Goal: Task Accomplishment & Management: Use online tool/utility

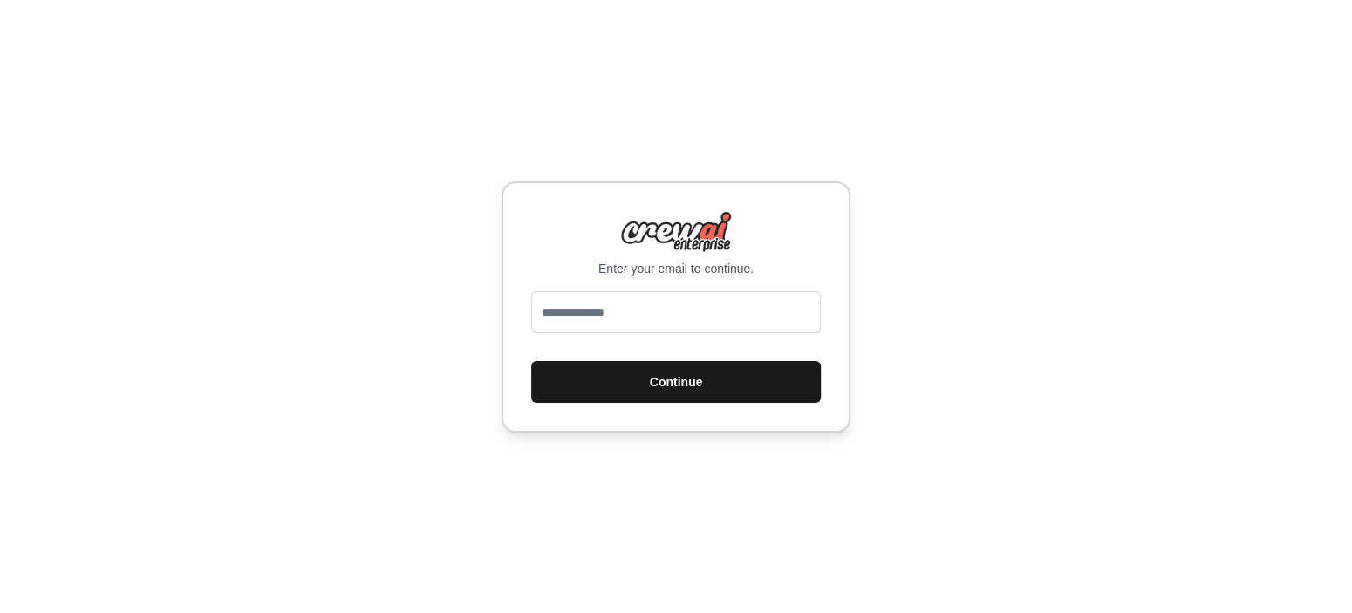
click at [633, 391] on button "Continue" at bounding box center [676, 382] width 290 height 42
drag, startPoint x: 951, startPoint y: 137, endPoint x: 947, endPoint y: 124, distance: 13.8
click at [947, 127] on div "Enter your email to continue. Continue" at bounding box center [676, 306] width 1352 height 613
click at [675, 380] on button "Continue" at bounding box center [676, 382] width 290 height 42
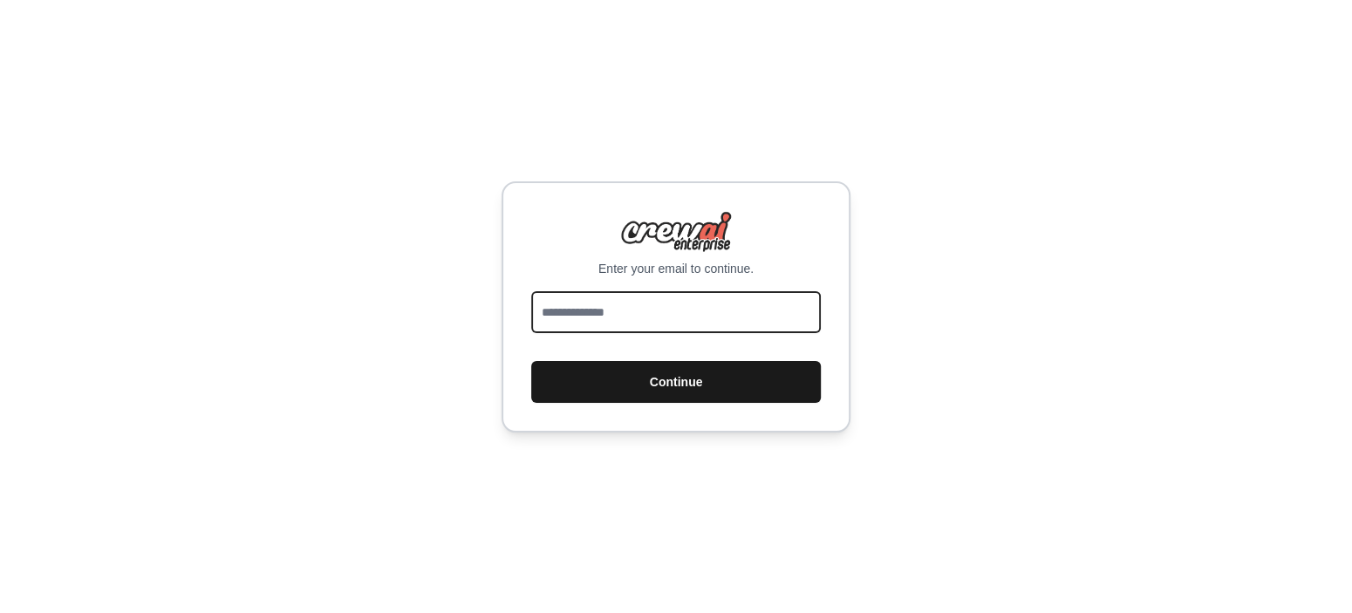
type input "**********"
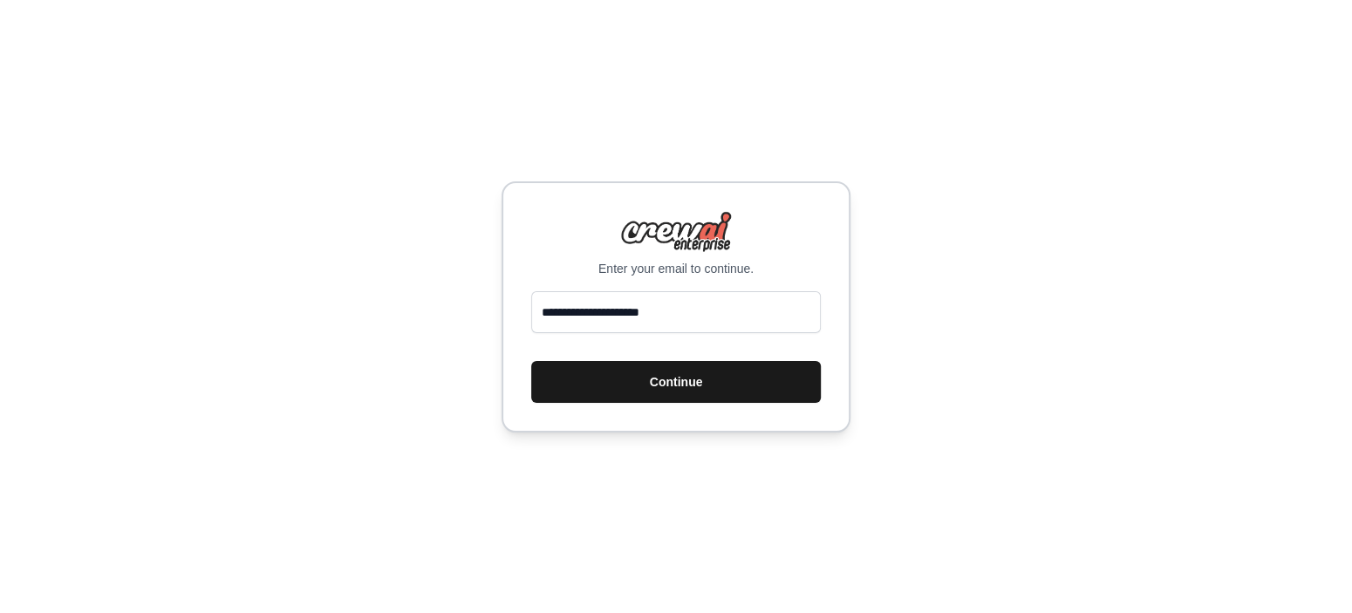
click at [633, 379] on button "Continue" at bounding box center [676, 382] width 290 height 42
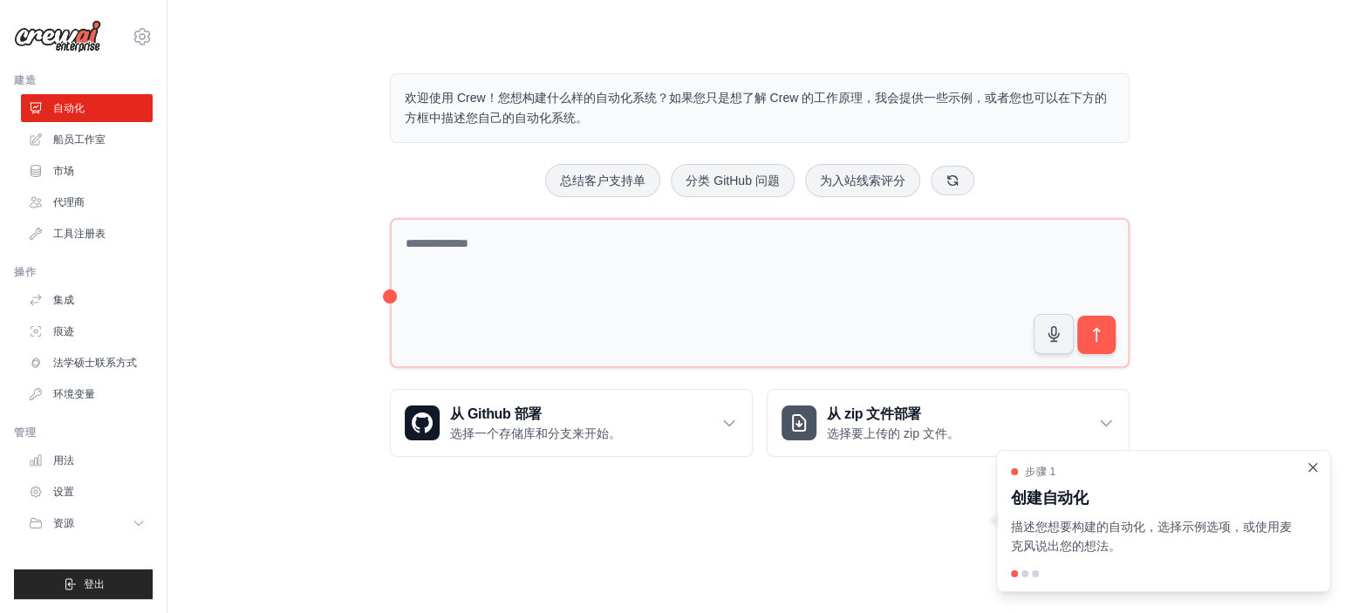
click at [1314, 469] on icon "关闭演练" at bounding box center [1313, 468] width 16 height 16
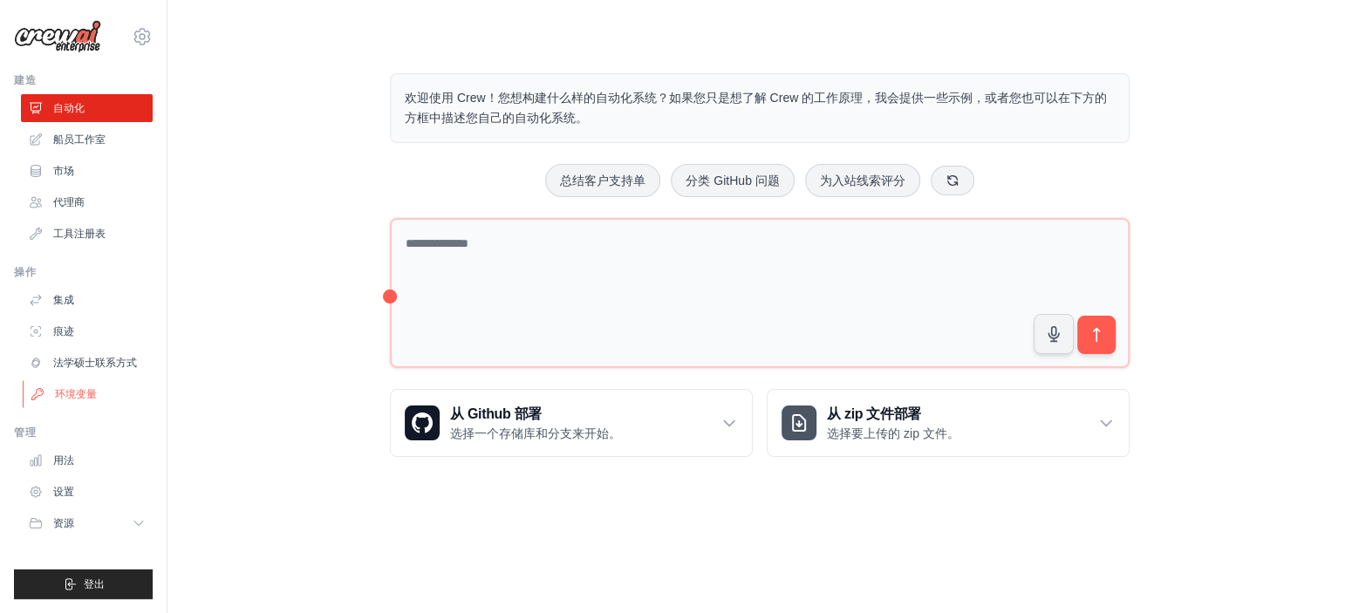
click at [99, 392] on link "环境变量" at bounding box center [89, 394] width 132 height 28
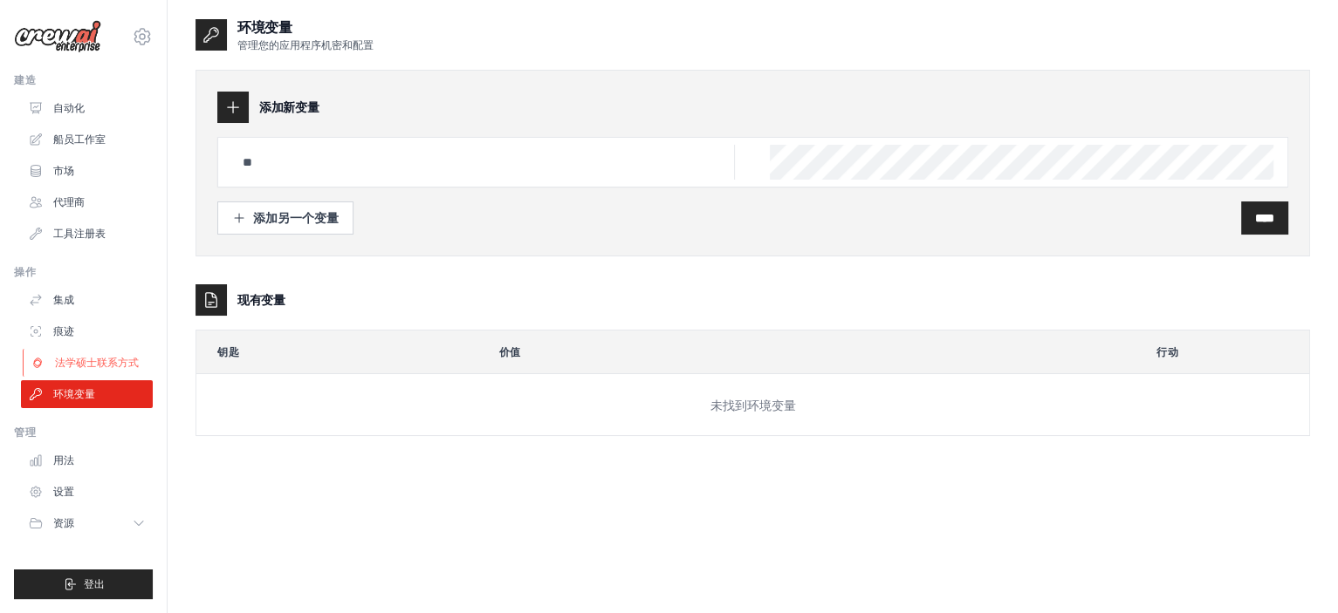
click at [109, 369] on font "法学硕士联系方式" at bounding box center [97, 363] width 84 height 14
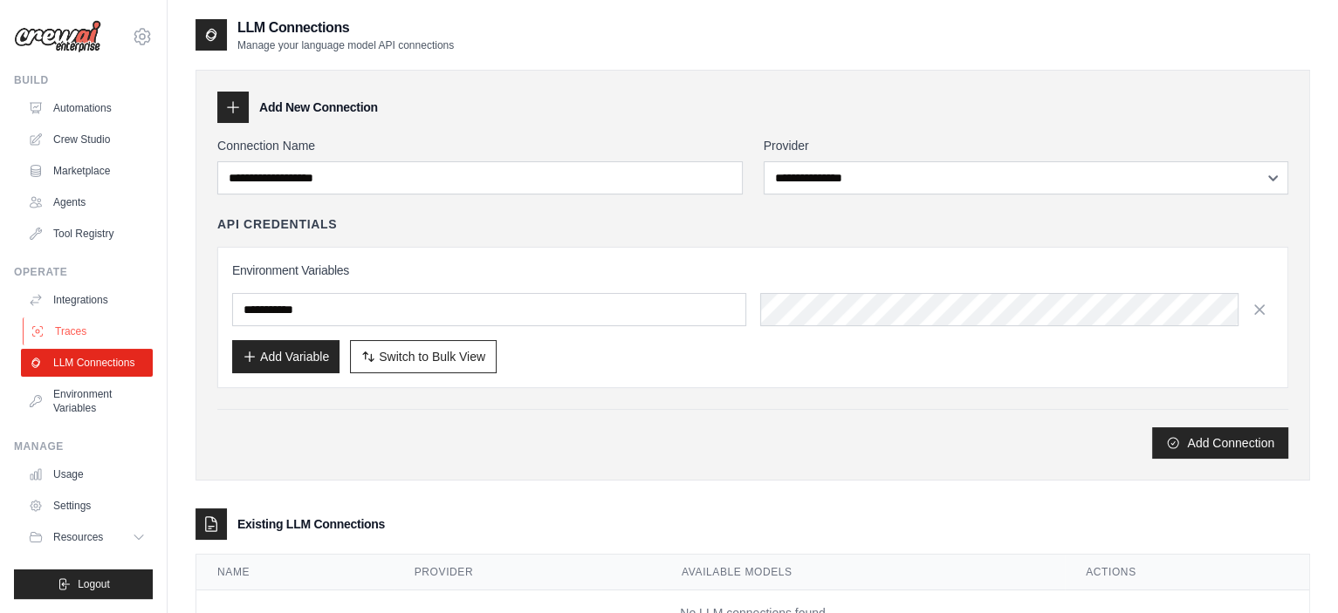
click at [121, 327] on link "Traces" at bounding box center [89, 332] width 132 height 28
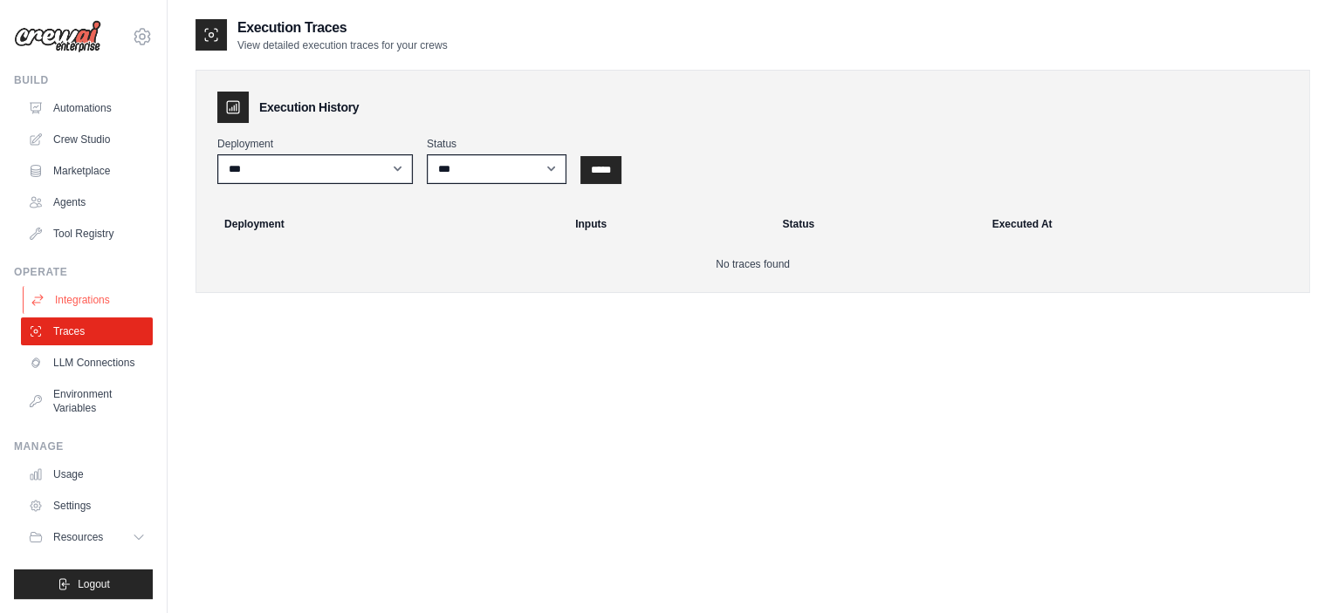
click at [116, 312] on link "Integrations" at bounding box center [89, 300] width 132 height 28
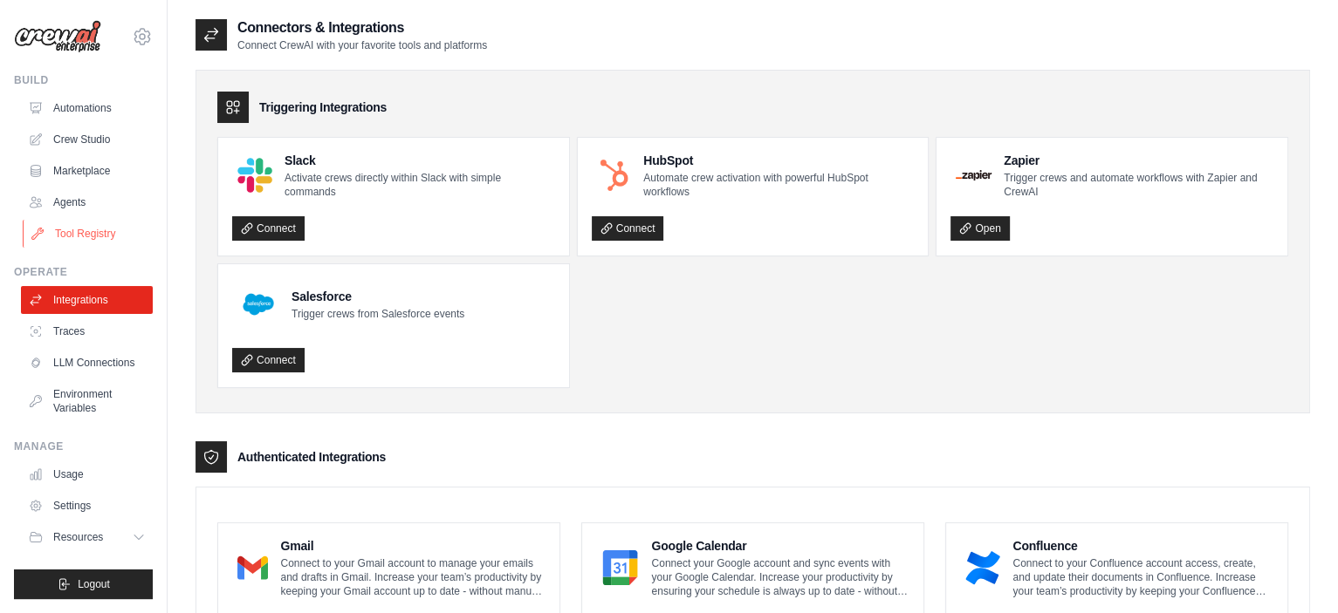
click at [120, 244] on link "Tool Registry" at bounding box center [89, 234] width 132 height 28
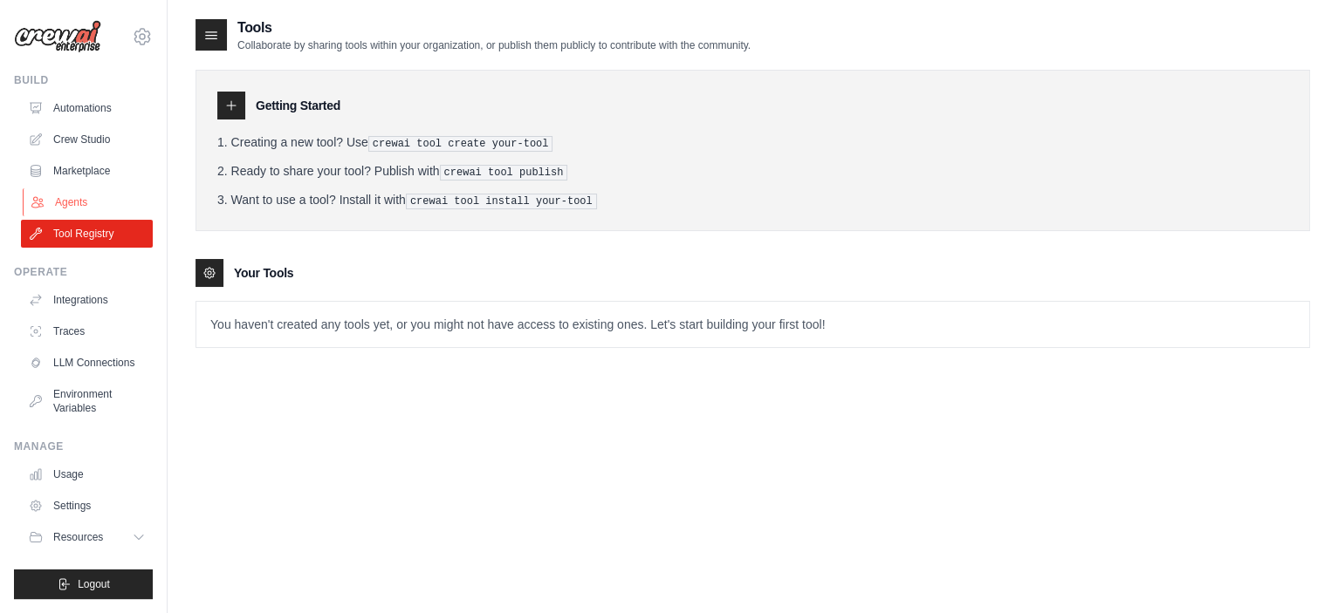
click at [120, 205] on link "Agents" at bounding box center [89, 202] width 132 height 28
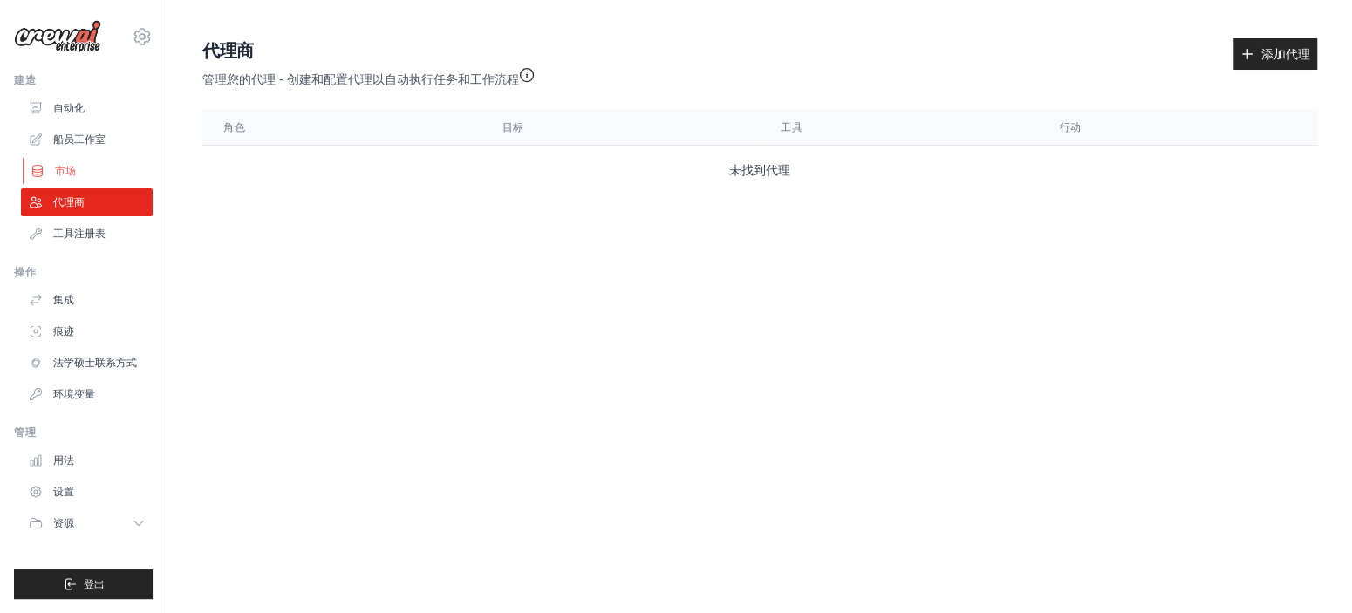
click at [59, 177] on font "市场" at bounding box center [65, 171] width 21 height 12
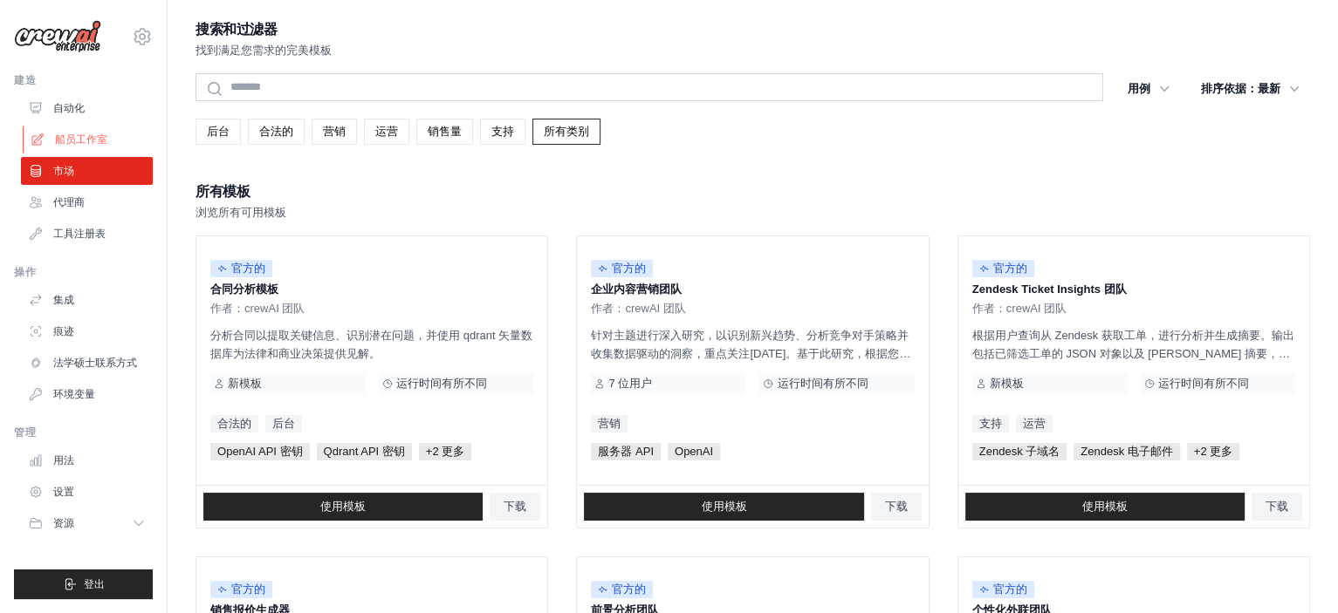
click at [85, 145] on font "船员工作室" at bounding box center [81, 140] width 52 height 14
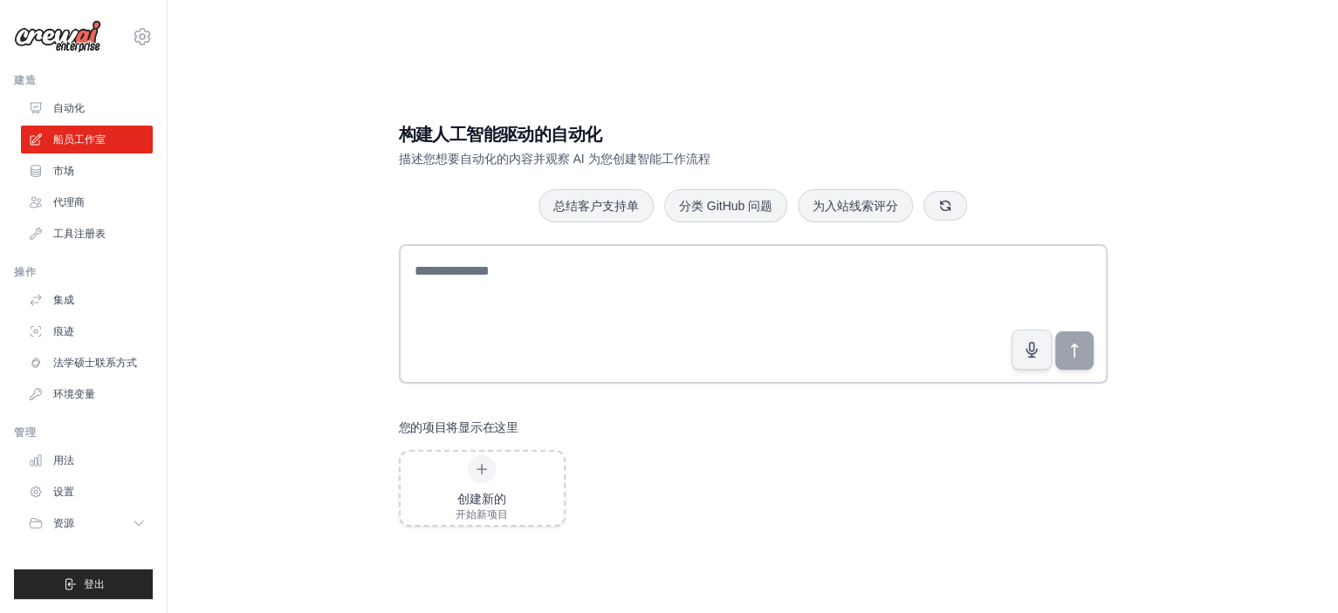
click at [554, 85] on div "构建人工智能驱动的自动化 描述您想要自动化的内容并观察 AI 为您创建智能工作流程 总结客户支持单 分类 GitHub 问题 为入站线索评分 您的项目将显示在…" at bounding box center [752, 323] width 1114 height 613
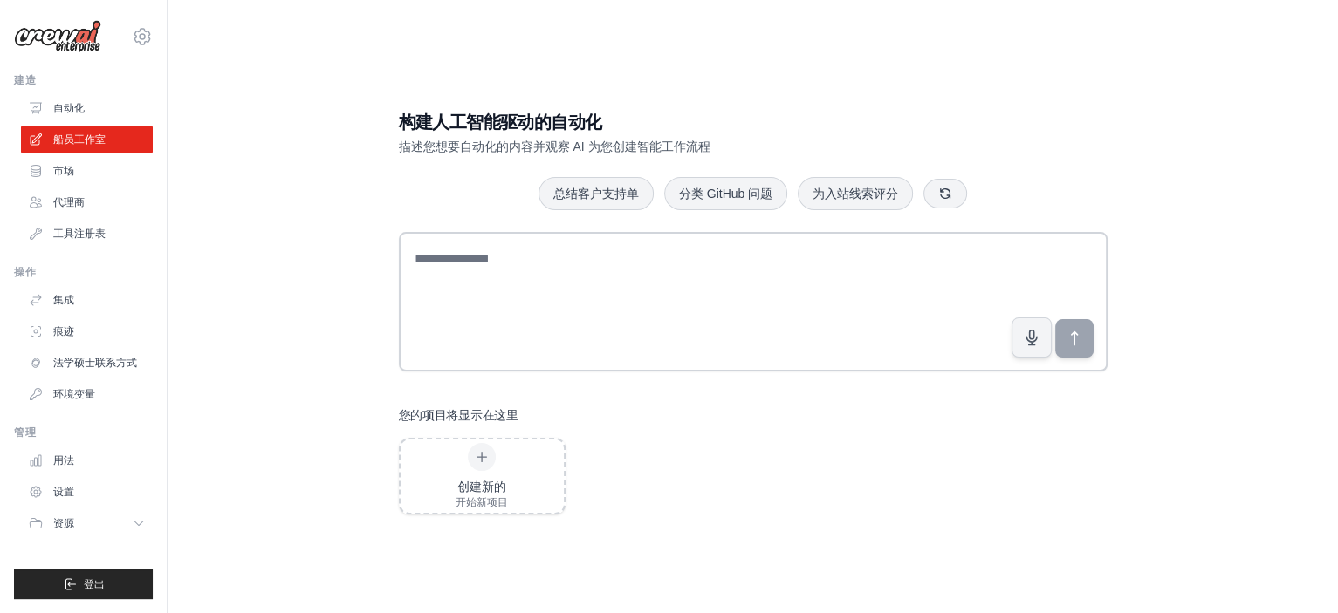
scroll to position [35, 0]
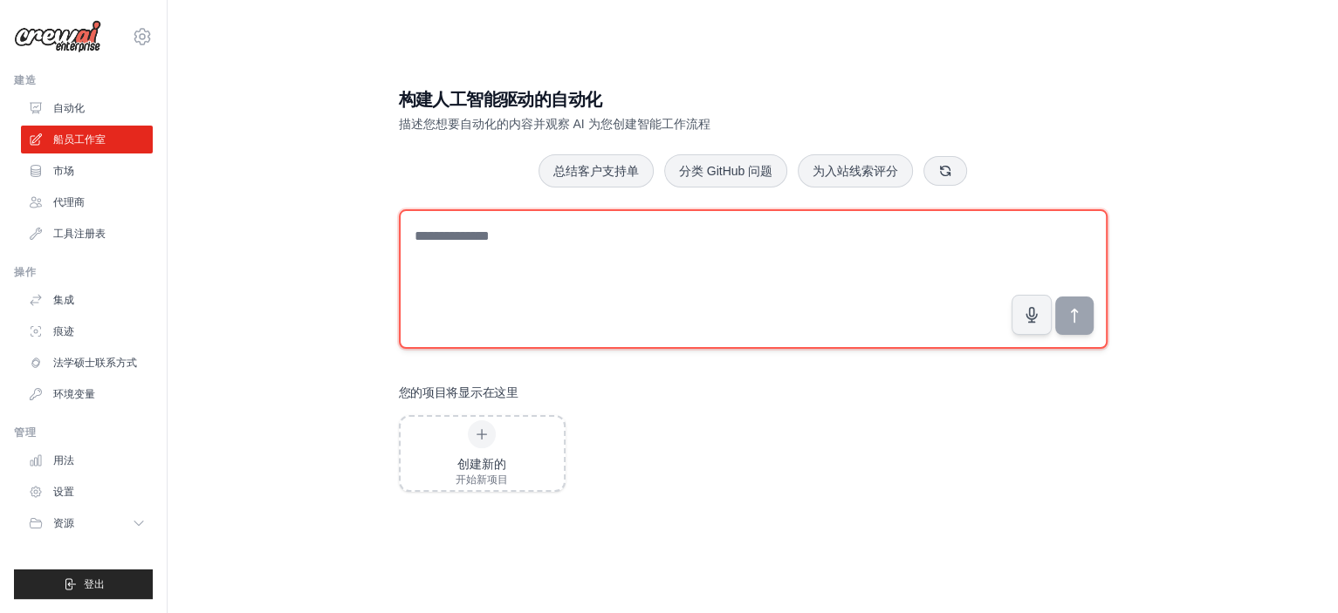
click at [580, 215] on textarea at bounding box center [753, 279] width 709 height 140
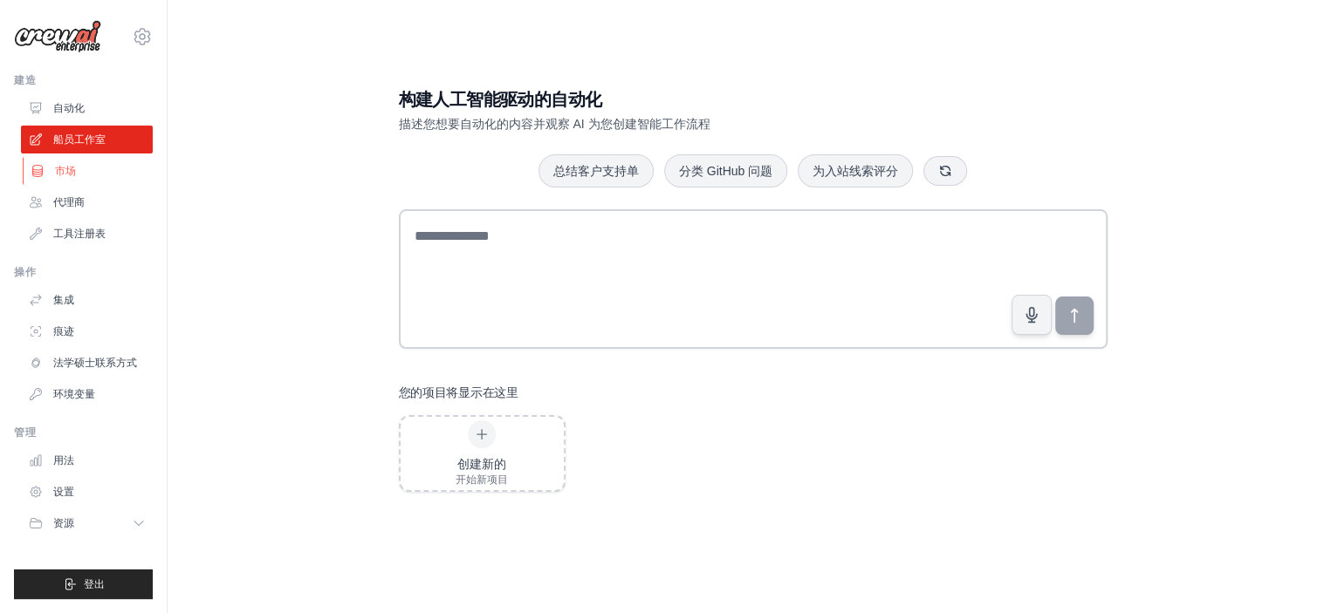
click at [87, 163] on link "市场" at bounding box center [89, 171] width 132 height 28
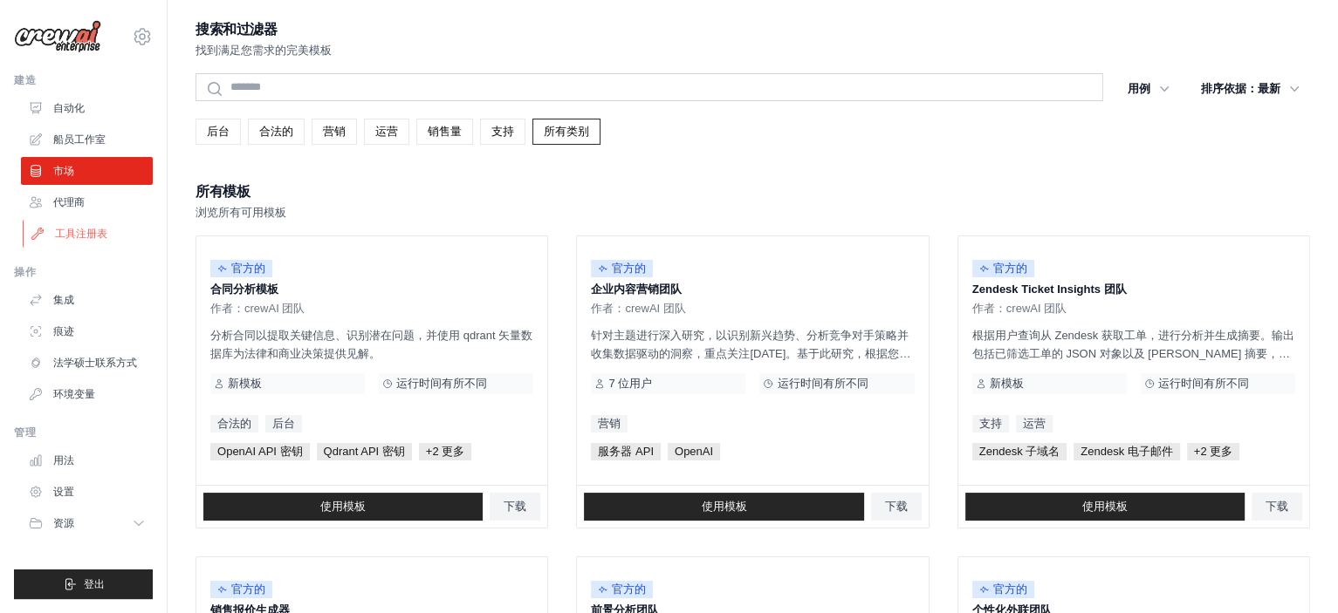
click at [92, 224] on link "工具注册表" at bounding box center [89, 234] width 132 height 28
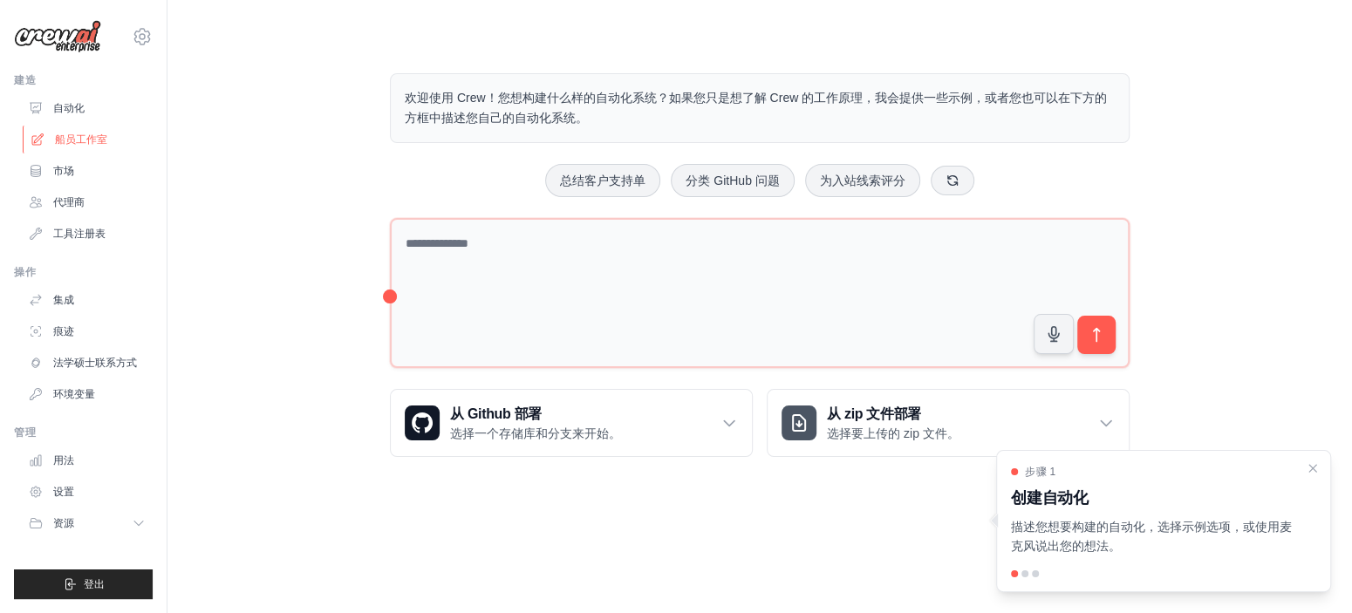
click at [93, 143] on font "船员工作室" at bounding box center [81, 140] width 52 height 12
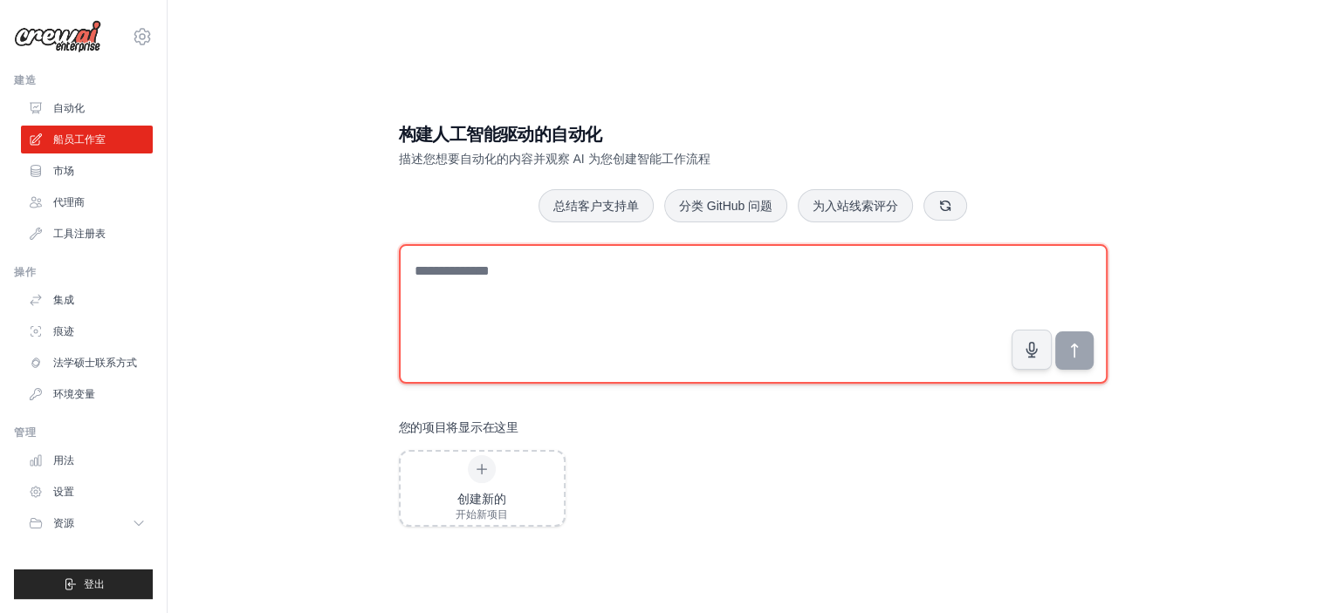
click at [604, 279] on textarea at bounding box center [753, 314] width 709 height 140
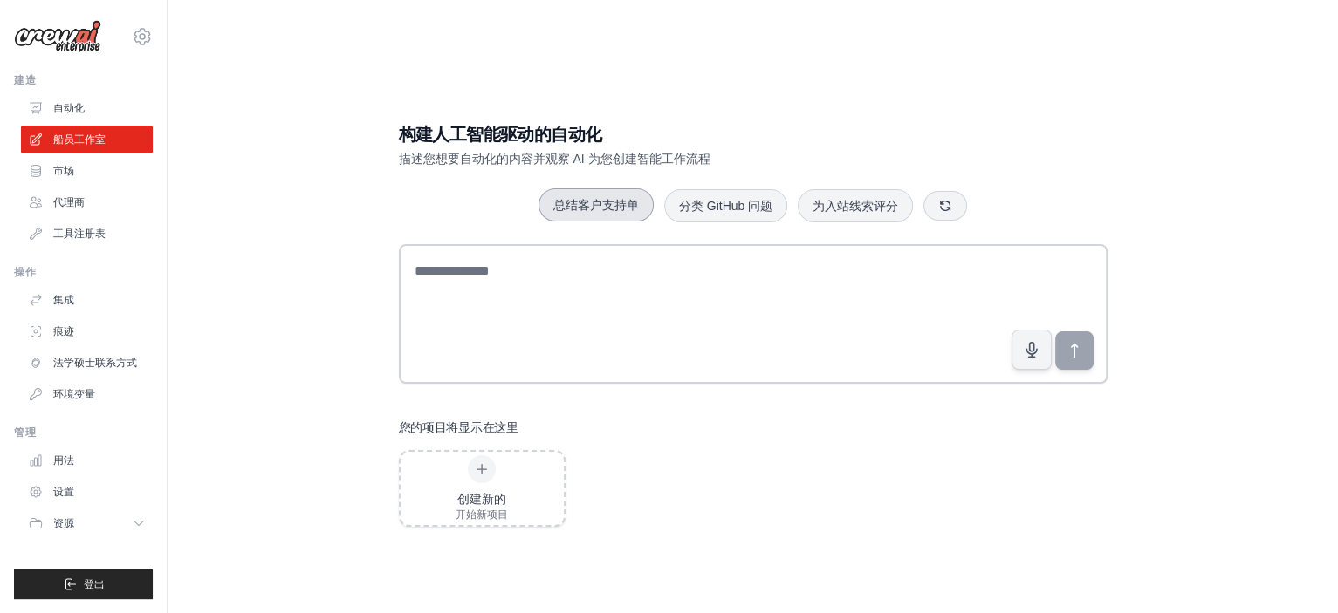
click at [603, 208] on font "总结客户支持单" at bounding box center [596, 205] width 86 height 14
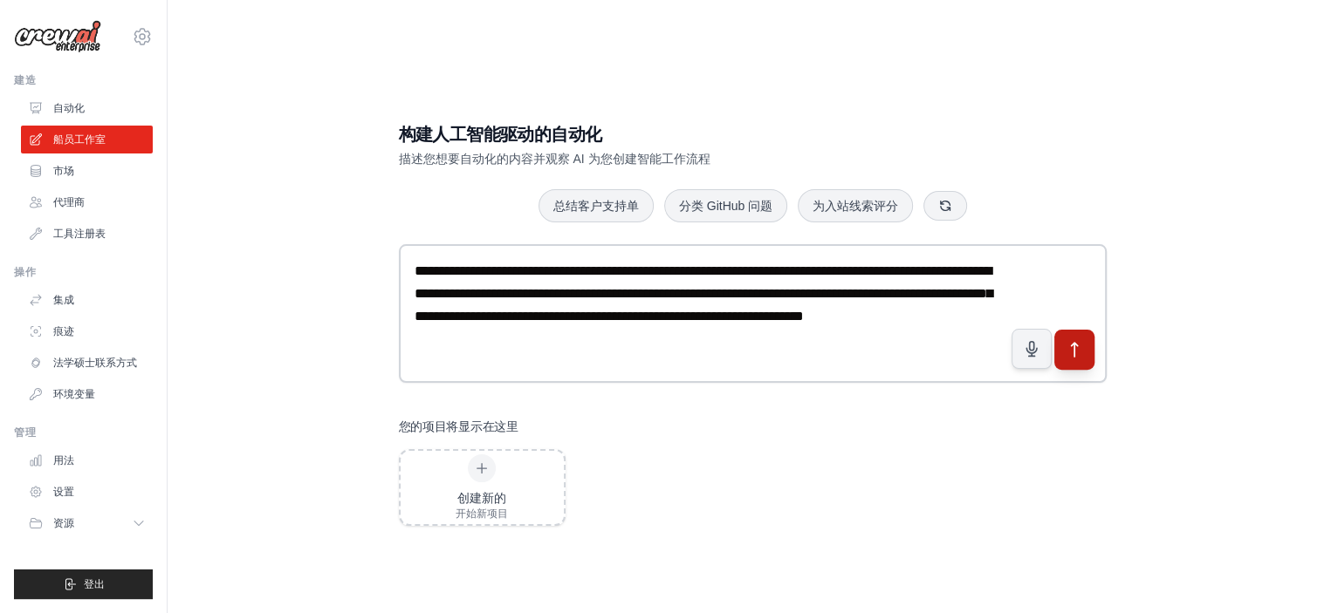
click at [1071, 356] on icon "submit" at bounding box center [1074, 350] width 18 height 18
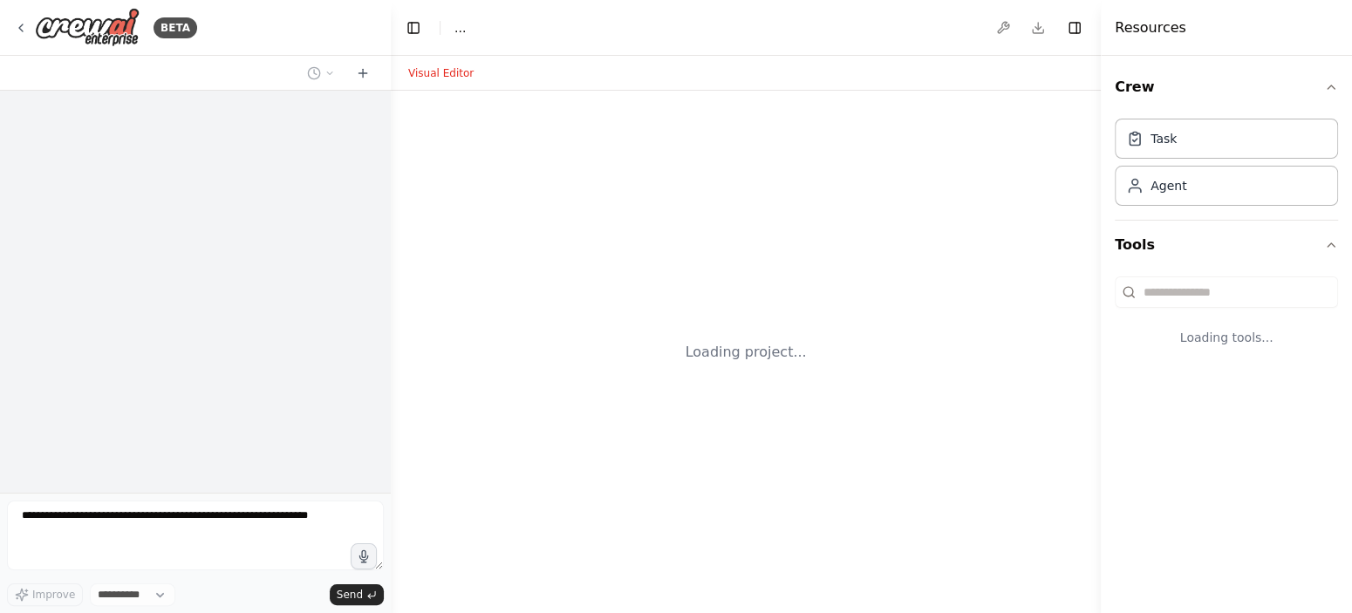
select select "****"
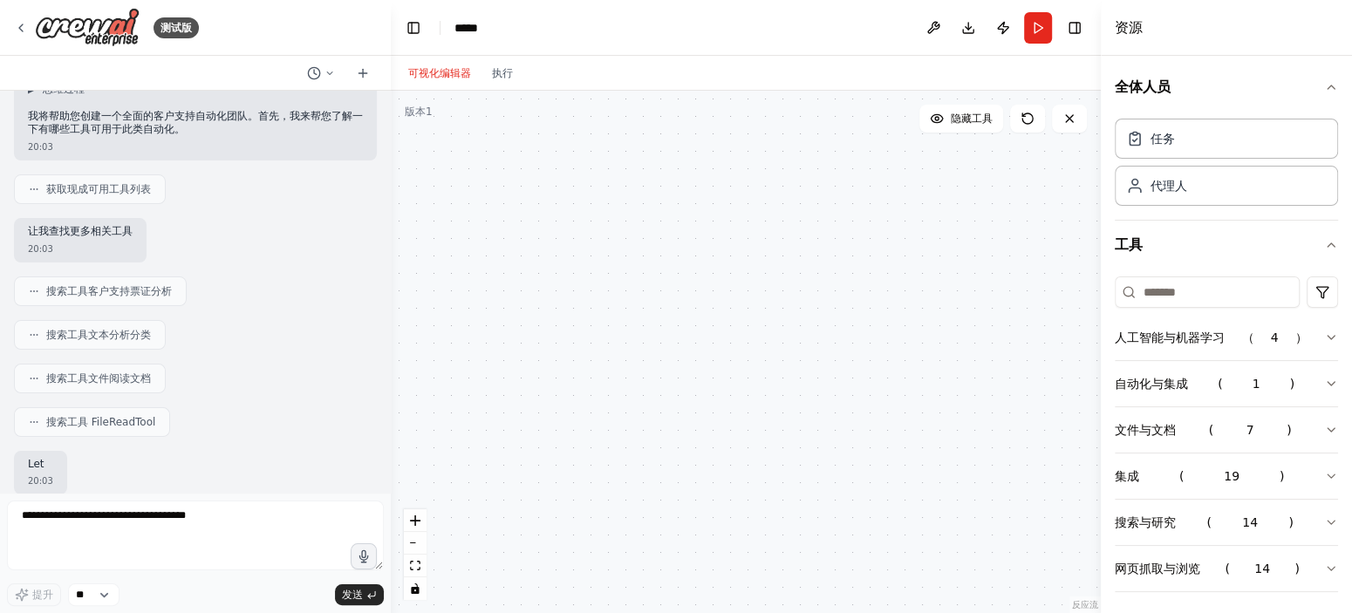
scroll to position [131, 0]
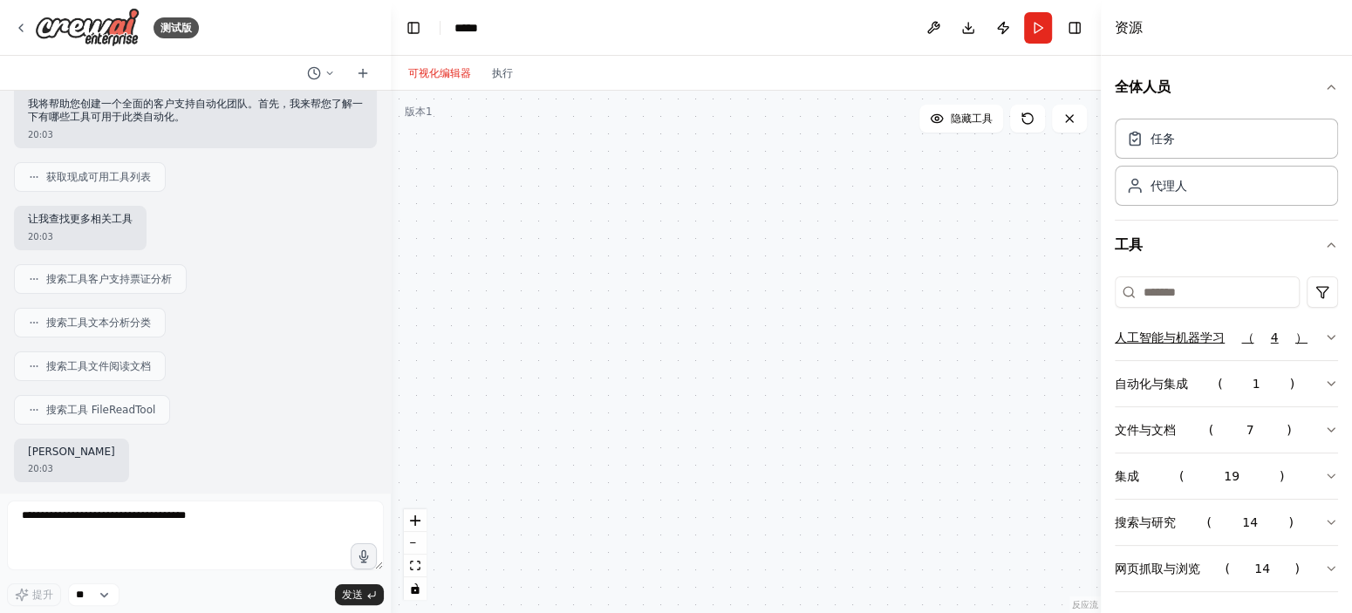
click at [1159, 340] on font "人工智能与机器学习" at bounding box center [1170, 338] width 110 height 14
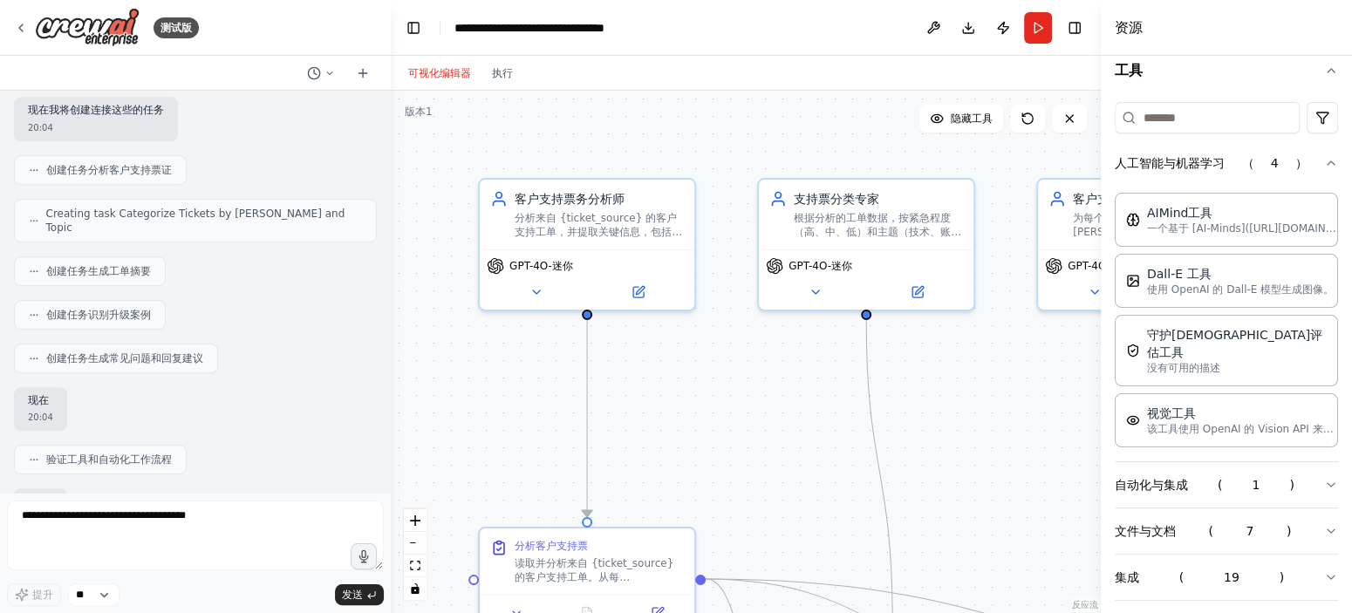
scroll to position [829, 0]
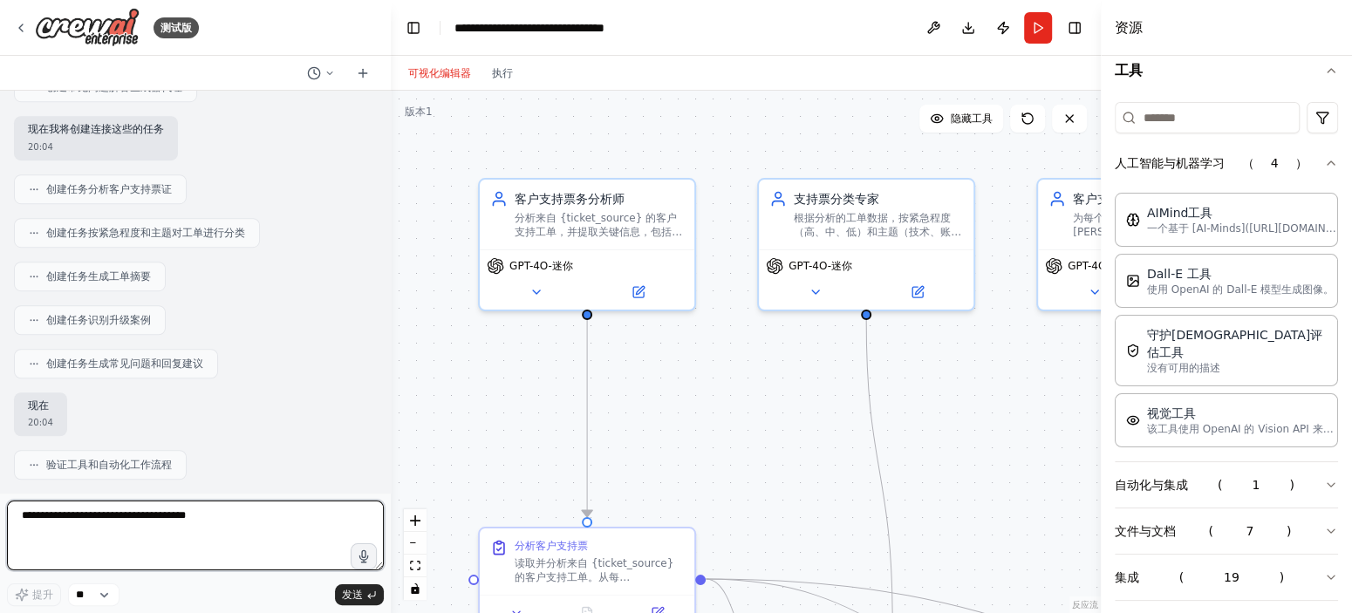
click at [387, 299] on div "测试版 创建一个团队，自动阅读客户支持工单，按紧急程度和主题进行分类，并为支持团队生成[PERSON_NAME]摘要。该团队应识别常见问题，上报紧急事项，并为…" at bounding box center [676, 306] width 1352 height 613
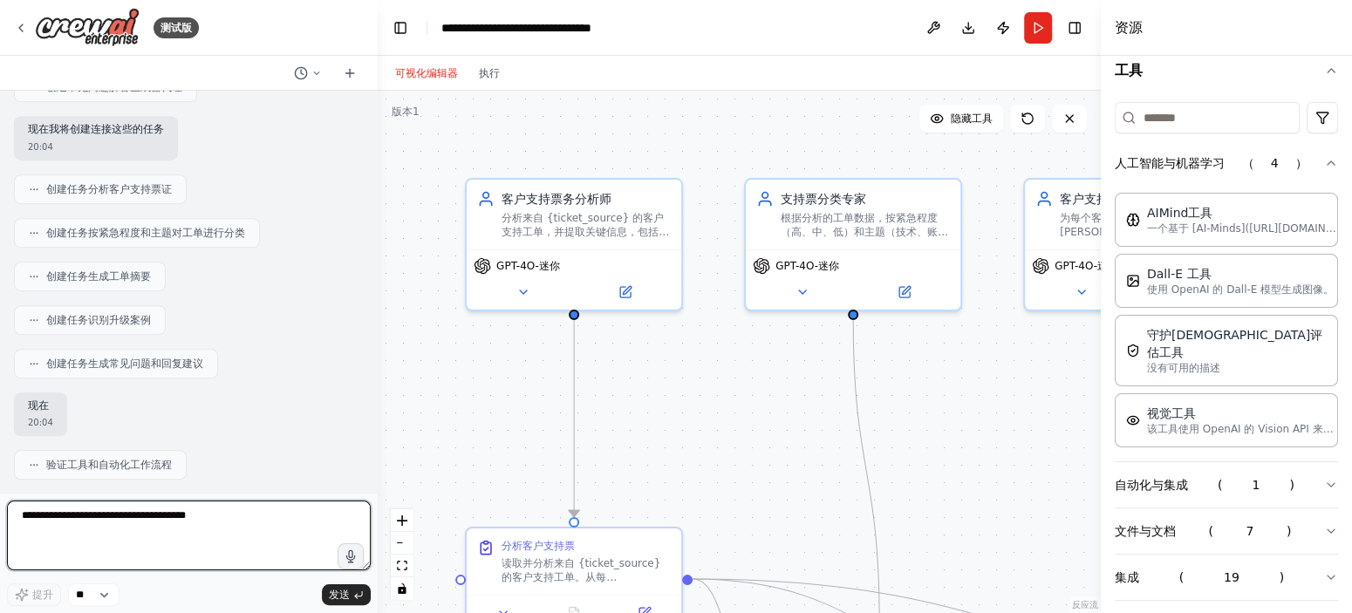
drag, startPoint x: 384, startPoint y: 293, endPoint x: 377, endPoint y: 243, distance: 50.2
click at [377, 243] on div "测试版 创建一个团队，自动阅读客户支持工单，按紧急程度和主题进行分类，并为支持团队生成[PERSON_NAME]摘要。该团队应识别常见问题，上报紧急事项，并为…" at bounding box center [676, 306] width 1352 height 613
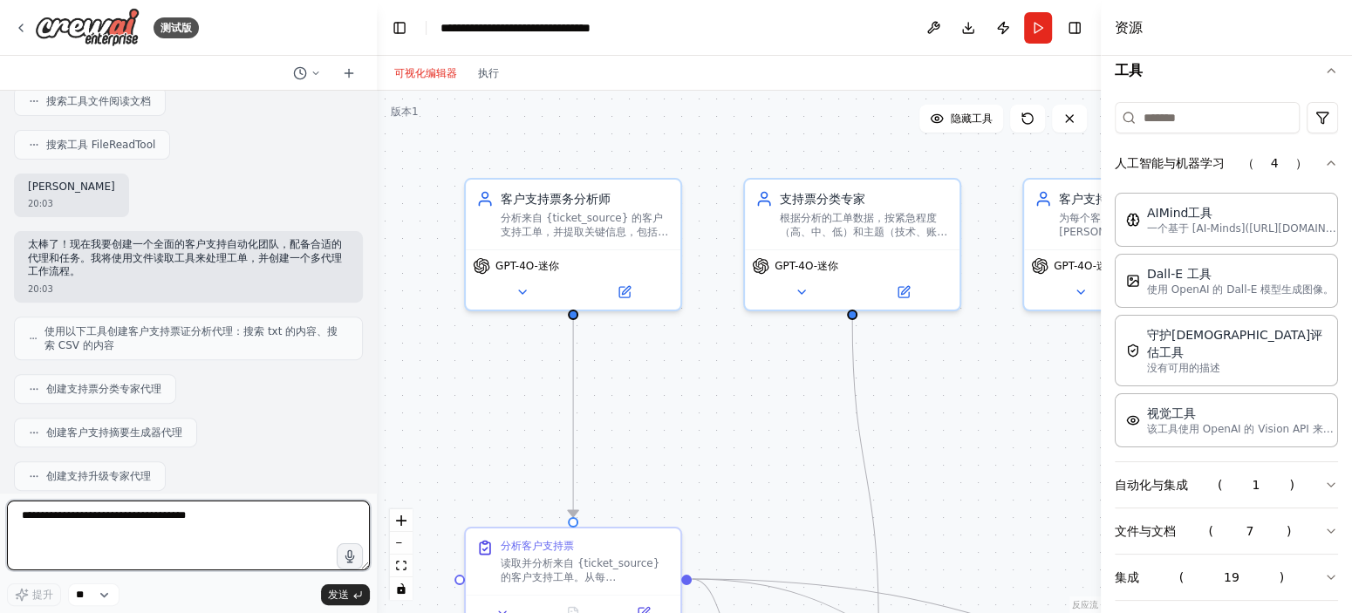
scroll to position [0, 0]
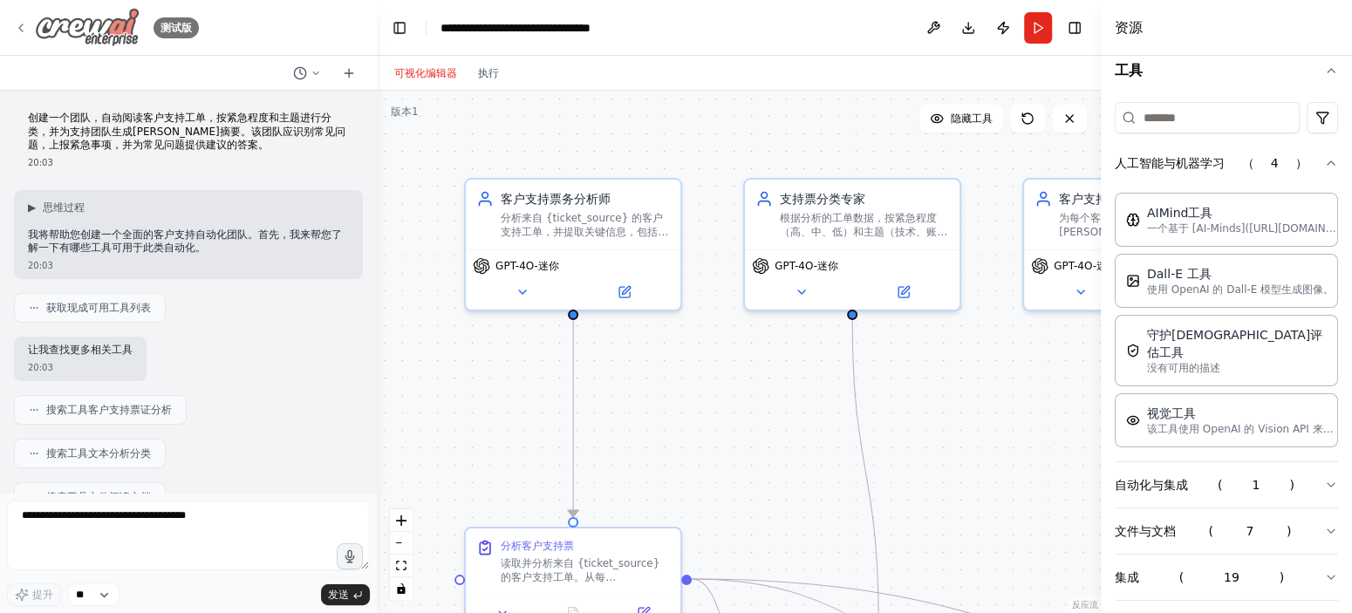
click at [22, 25] on icon at bounding box center [20, 27] width 3 height 7
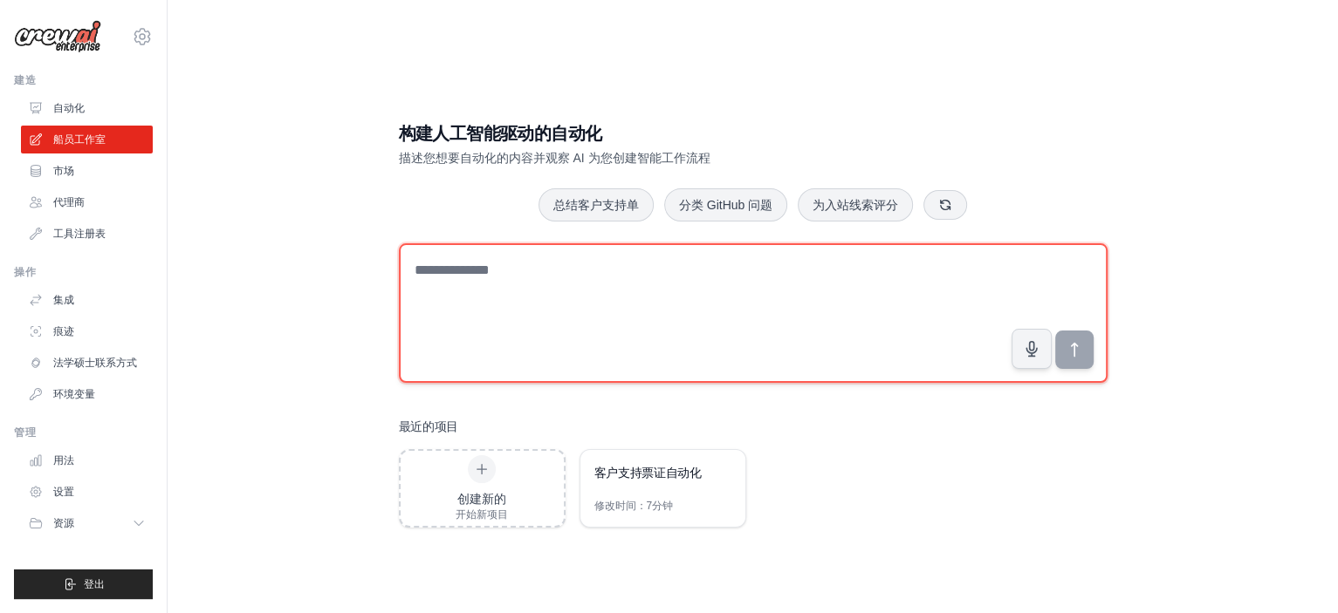
click at [650, 280] on textarea at bounding box center [753, 313] width 709 height 140
click at [1093, 346] on textarea "**********" at bounding box center [753, 313] width 709 height 140
type textarea "**********"
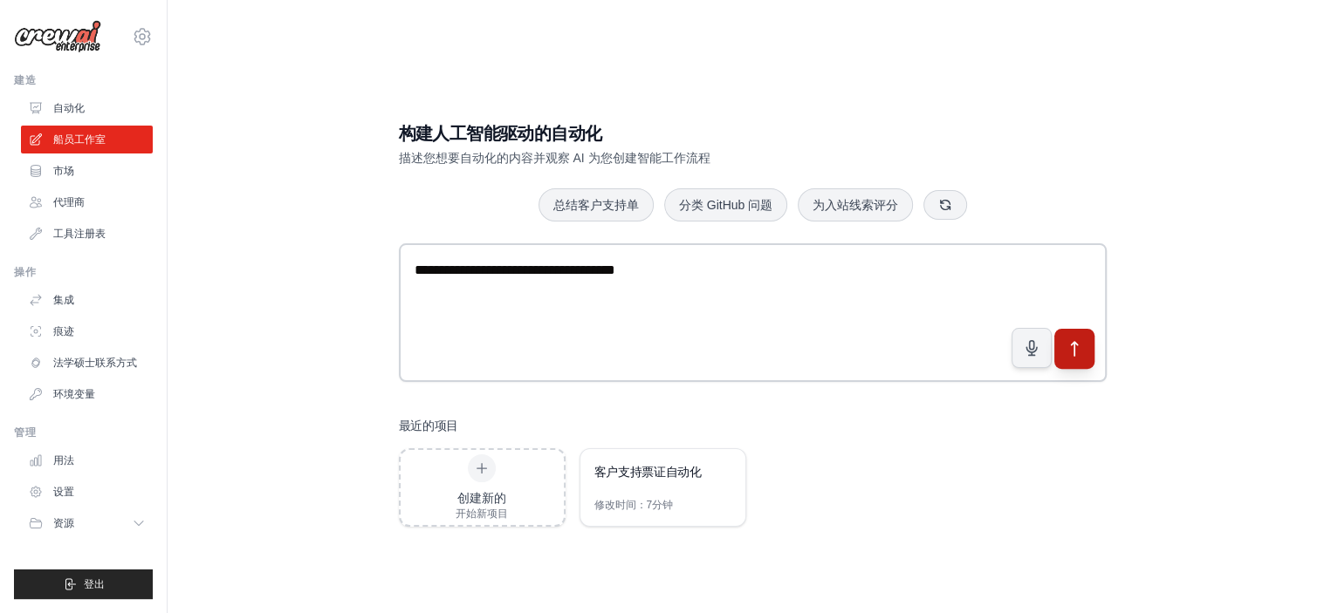
click at [1073, 346] on icon "submit" at bounding box center [1074, 349] width 18 height 18
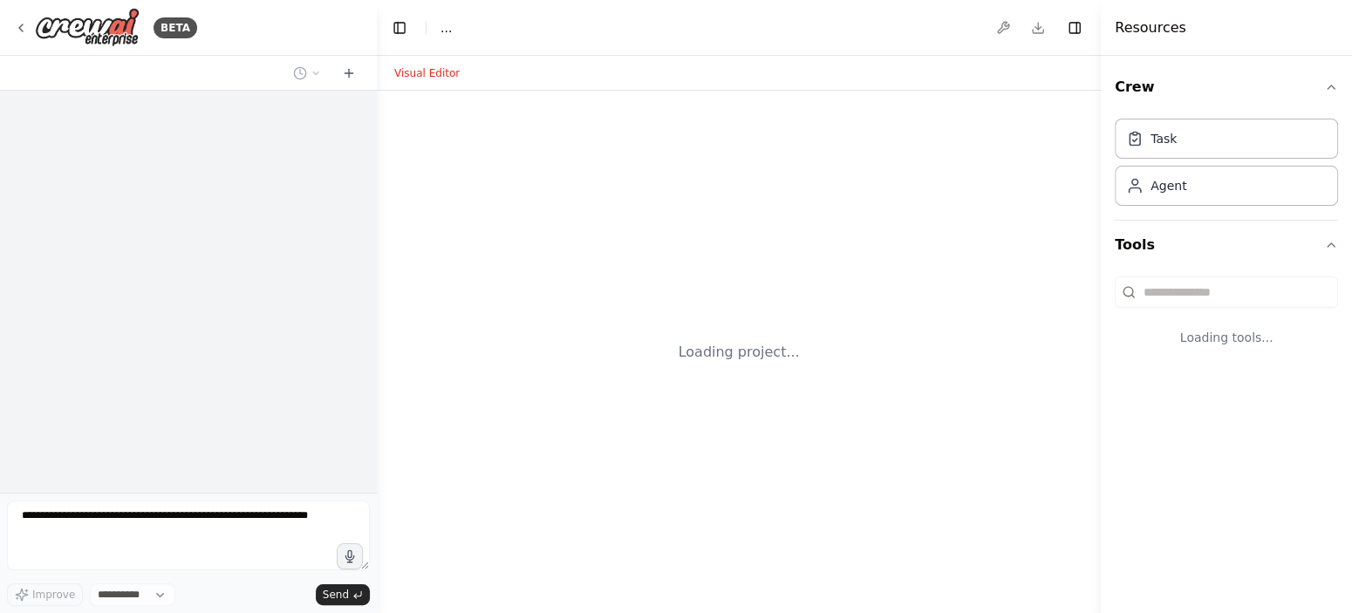
select select "****"
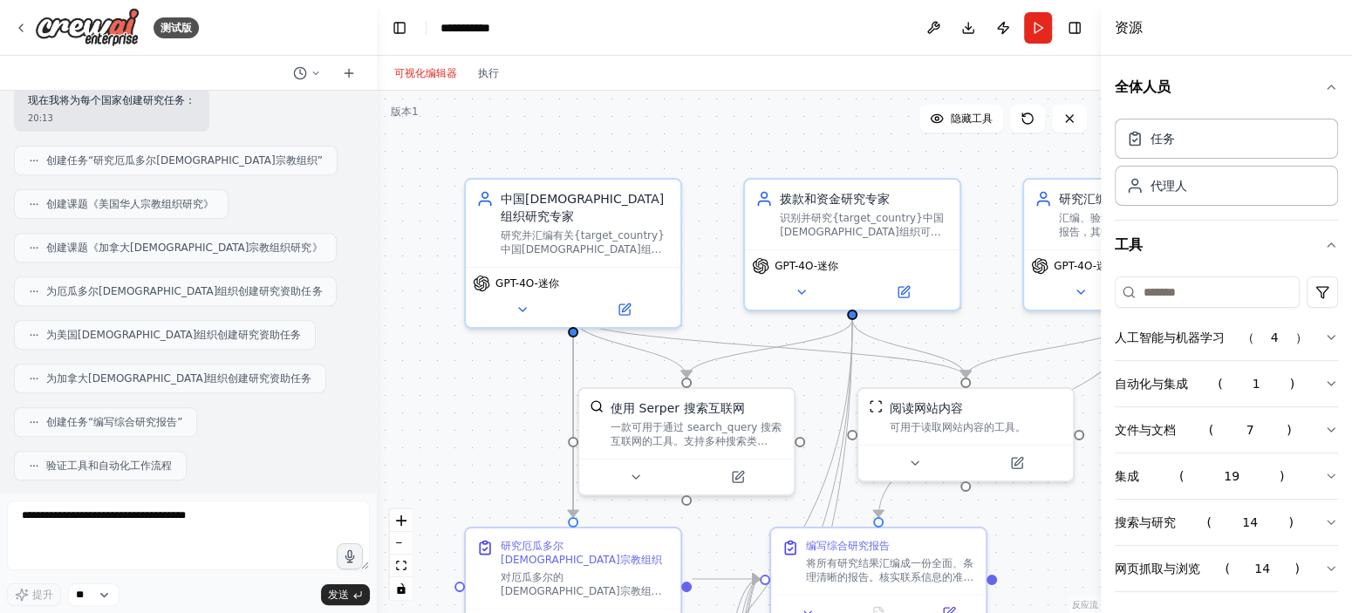
scroll to position [960, 0]
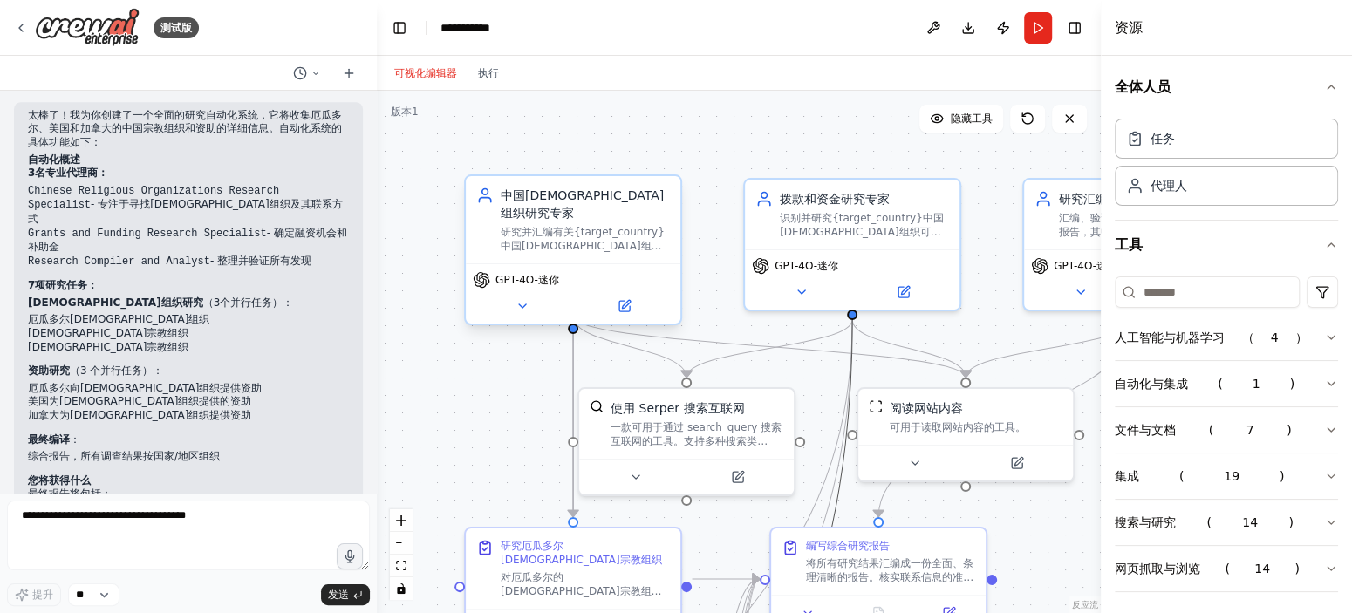
drag, startPoint x: 843, startPoint y: 375, endPoint x: 617, endPoint y: 181, distance: 297.7
click at [618, 181] on div ".deletable-edge-delete-btn { width: 20px; height: 20px; border: 0px solid #ffff…" at bounding box center [739, 352] width 724 height 523
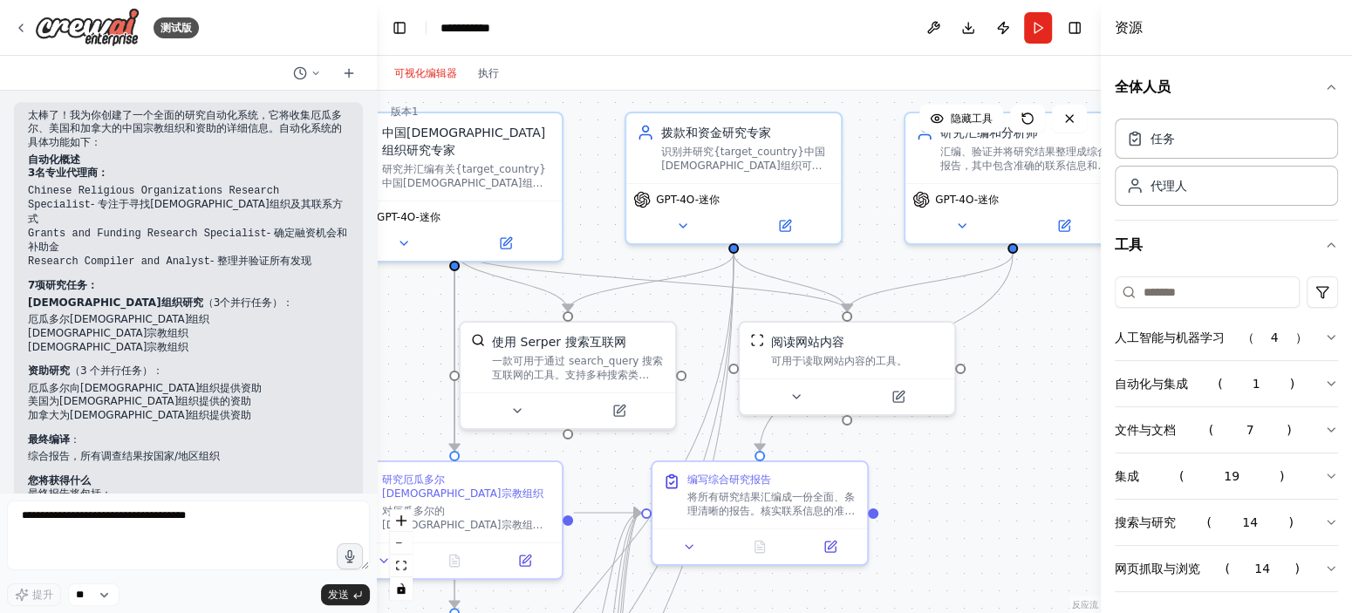
drag, startPoint x: 826, startPoint y: 158, endPoint x: 707, endPoint y: 91, distance: 137.1
click at [707, 91] on div ".deletable-edge-delete-btn { width: 20px; height: 20px; border: 0px solid #ffff…" at bounding box center [739, 352] width 724 height 523
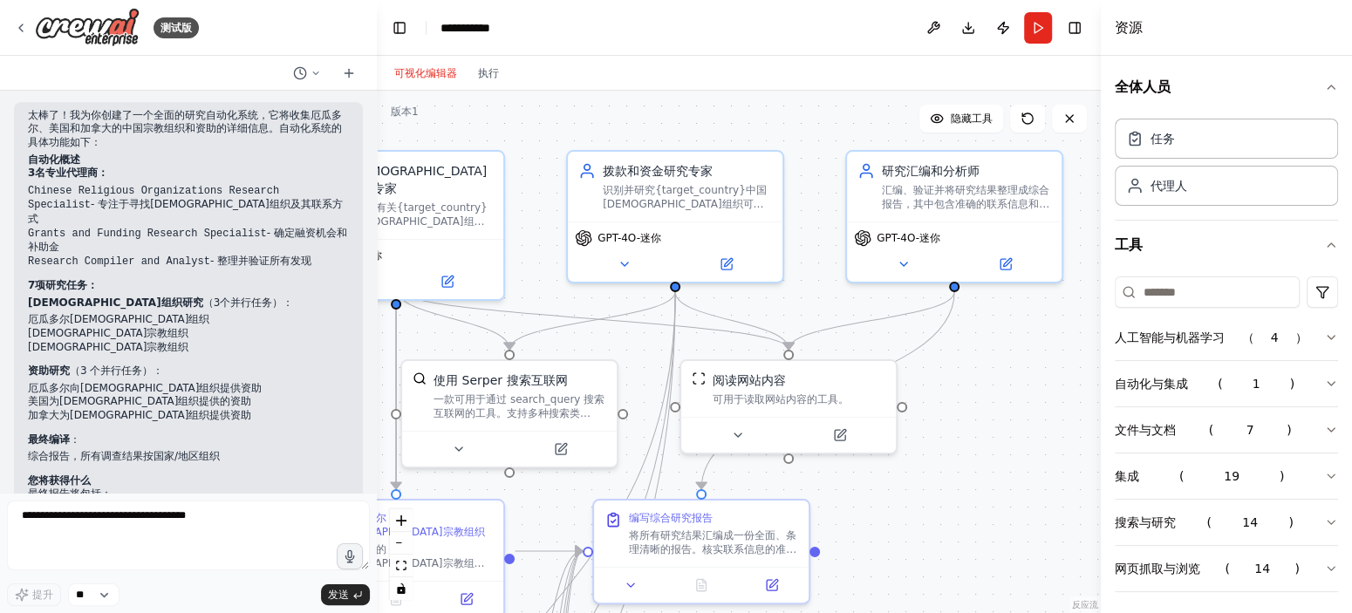
drag, startPoint x: 1049, startPoint y: 436, endPoint x: 1017, endPoint y: 471, distance: 47.0
click at [1017, 471] on div ".deletable-edge-delete-btn { width: 20px; height: 20px; border: 0px solid #ffff…" at bounding box center [739, 352] width 724 height 523
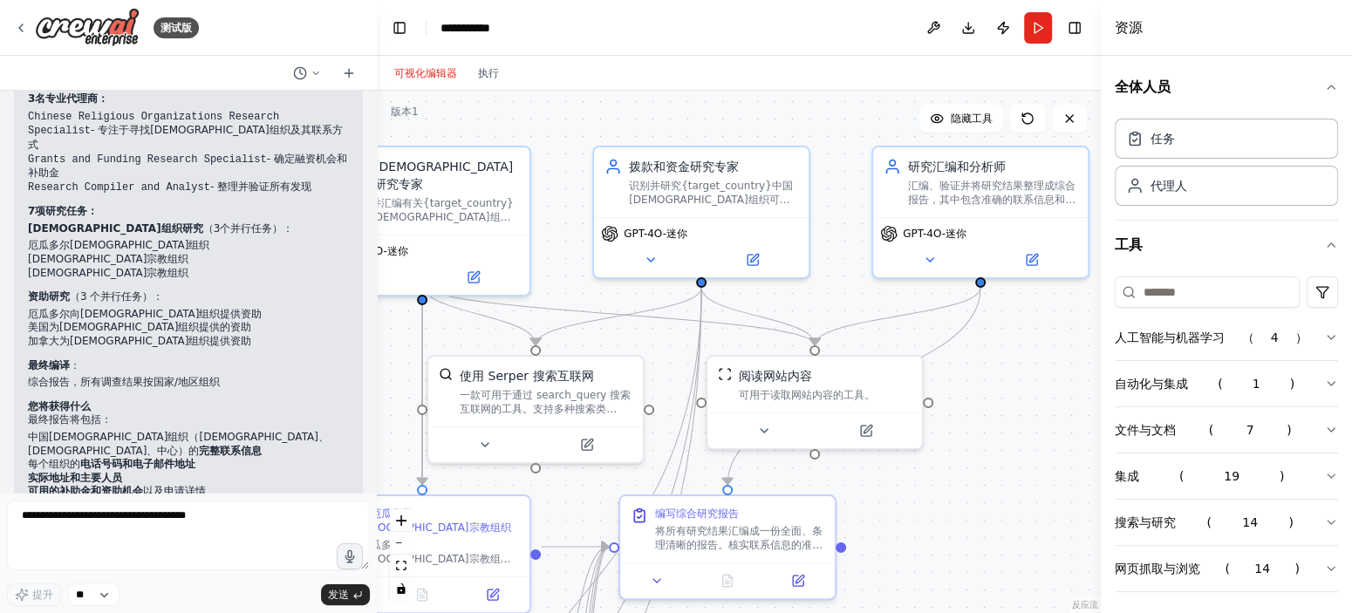
scroll to position [1121, 0]
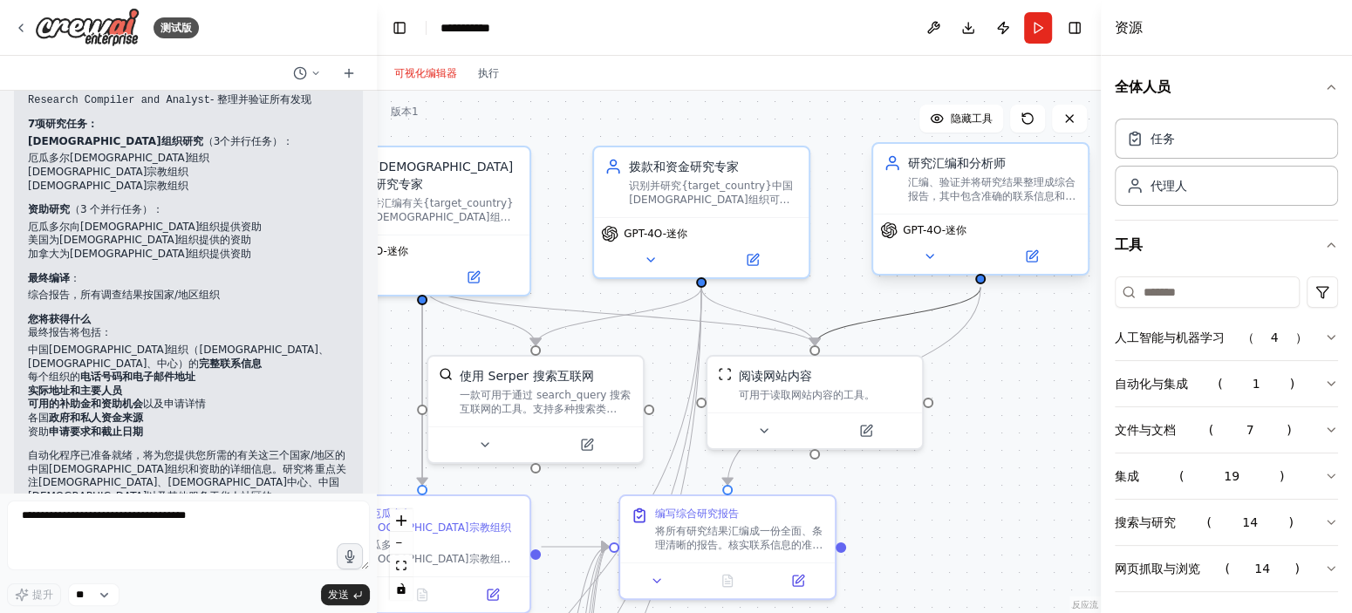
drag, startPoint x: 837, startPoint y: 328, endPoint x: 872, endPoint y: 153, distance: 178.8
click at [872, 153] on div ".deletable-edge-delete-btn { width: 20px; height: 20px; border: 0px solid #ffff…" at bounding box center [588, 319] width 724 height 523
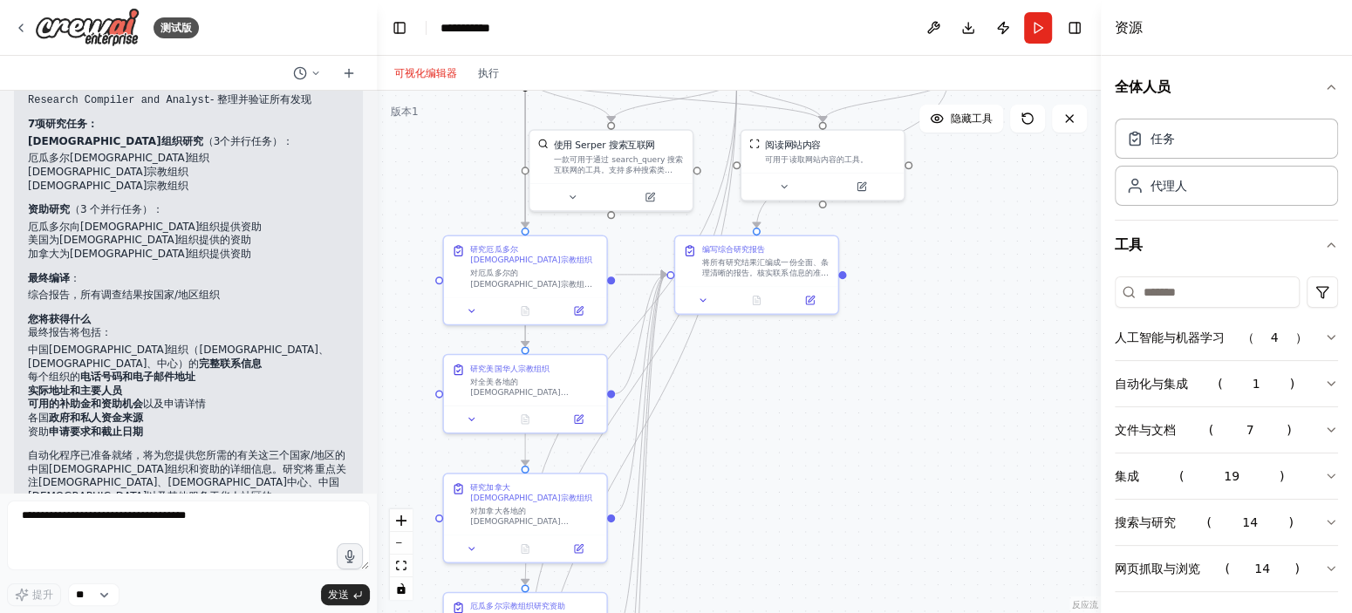
drag, startPoint x: 976, startPoint y: 350, endPoint x: 979, endPoint y: 153, distance: 197.2
click at [979, 153] on div ".deletable-edge-delete-btn { width: 20px; height: 20px; border: 0px solid #ffff…" at bounding box center [739, 352] width 724 height 523
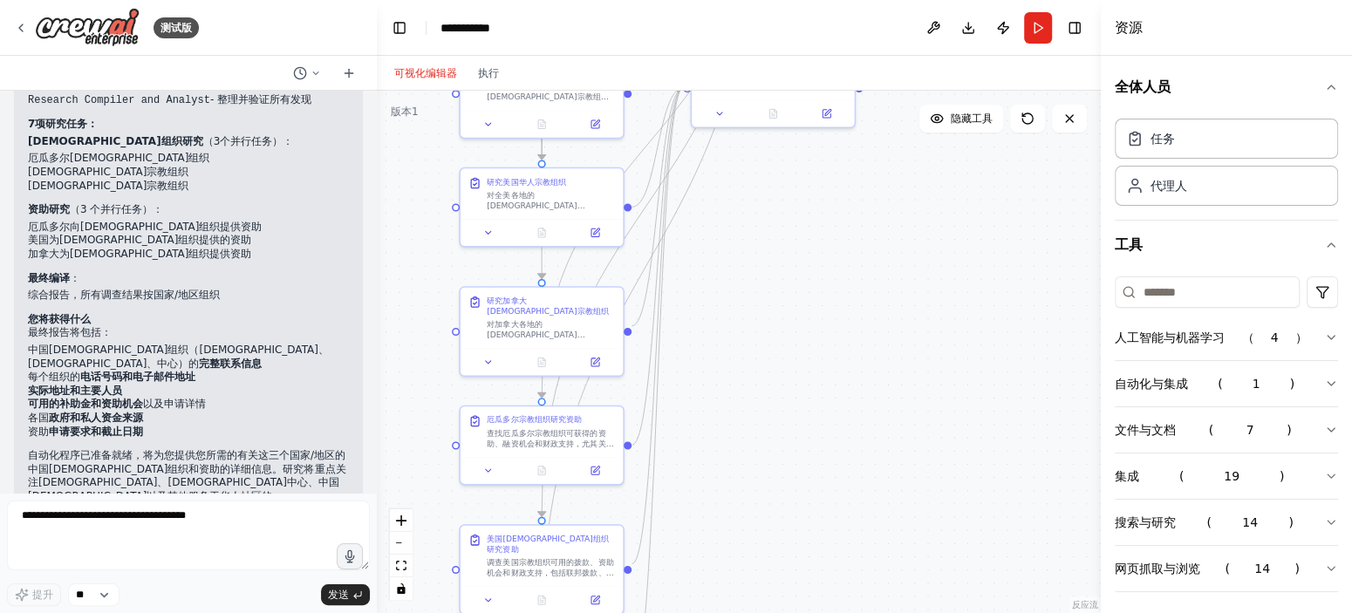
drag, startPoint x: 866, startPoint y: 367, endPoint x: 884, endPoint y: 134, distance: 234.6
click at [884, 134] on div ".deletable-edge-delete-btn { width: 20px; height: 20px; border: 0px solid #ffff…" at bounding box center [739, 352] width 724 height 523
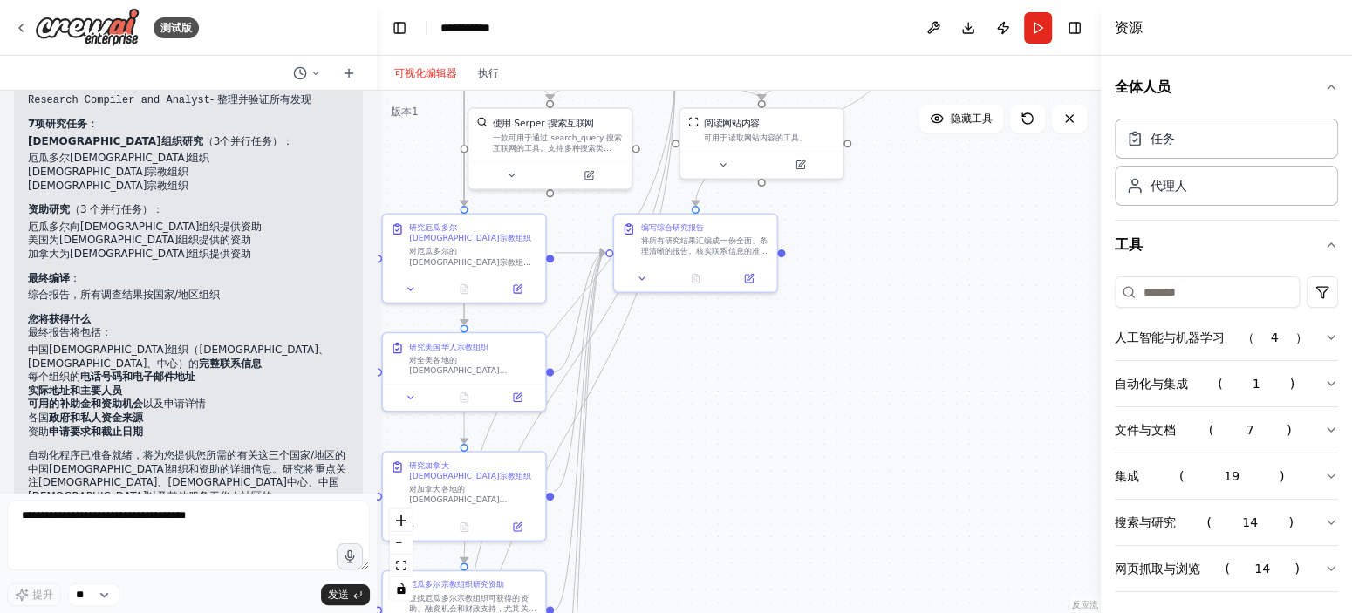
drag, startPoint x: 831, startPoint y: 313, endPoint x: 750, endPoint y: 552, distance: 252.5
click at [750, 552] on div ".deletable-edge-delete-btn { width: 20px; height: 20px; border: 0px solid #ffff…" at bounding box center [739, 352] width 724 height 523
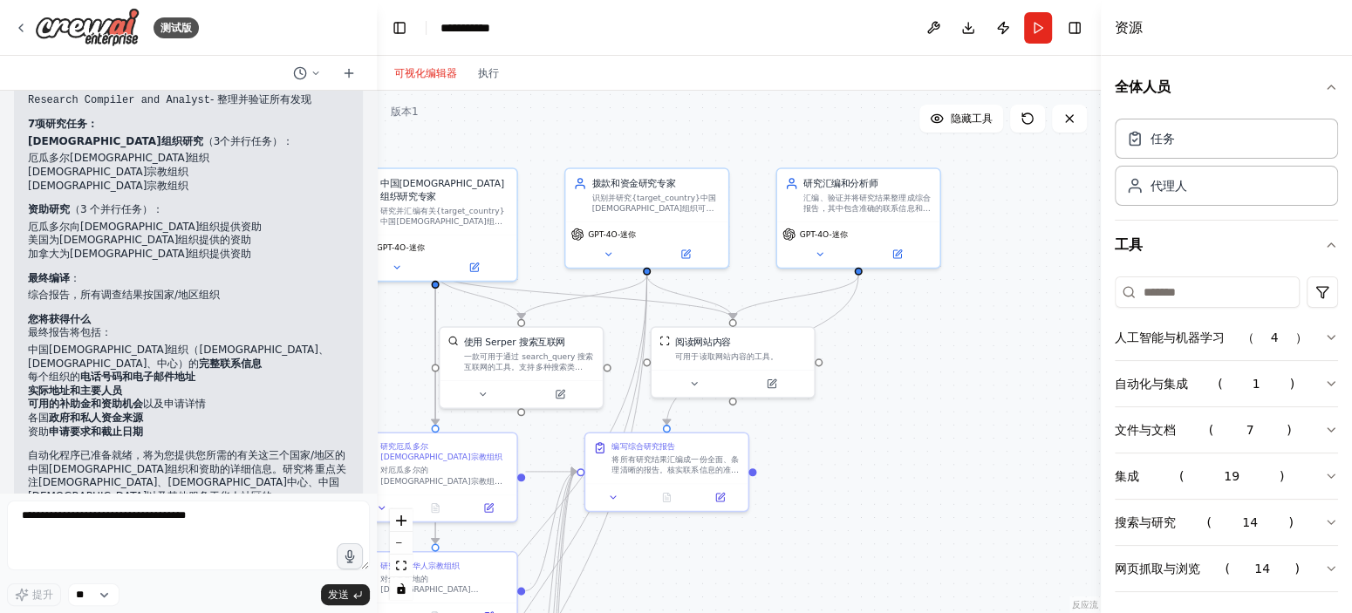
drag, startPoint x: 934, startPoint y: 261, endPoint x: 908, endPoint y: 451, distance: 191.9
click at [908, 451] on div ".deletable-edge-delete-btn { width: 20px; height: 20px; border: 0px solid #ffff…" at bounding box center [739, 352] width 724 height 523
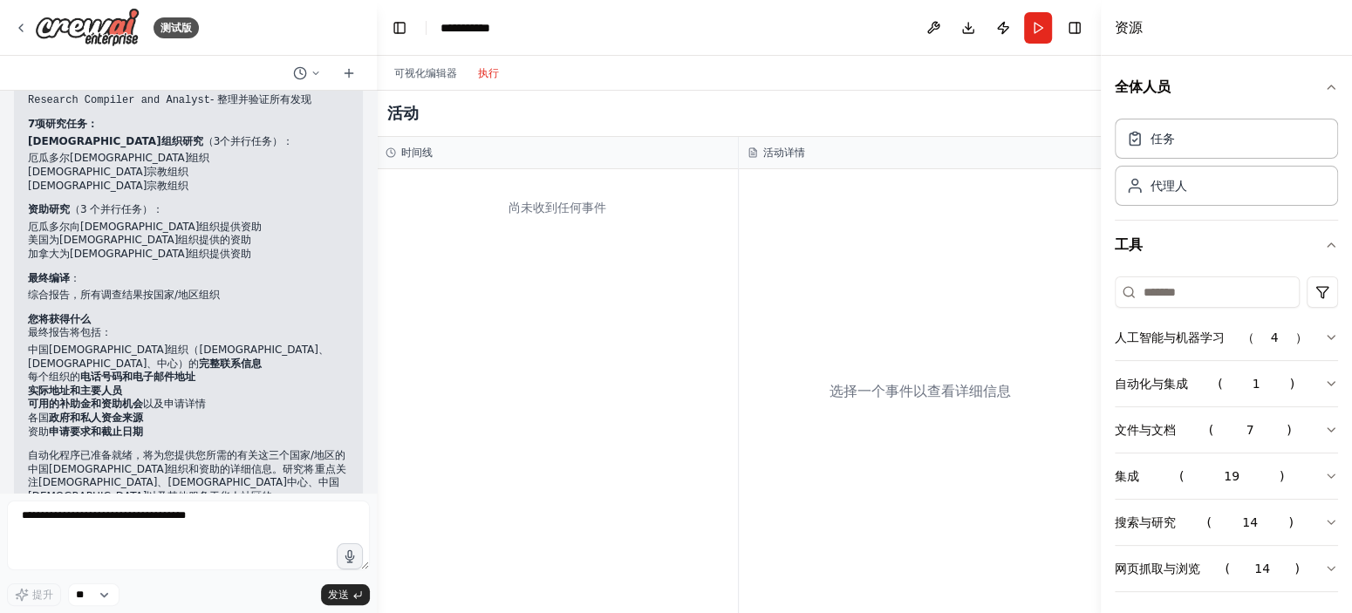
click at [494, 72] on font "执行" at bounding box center [488, 73] width 21 height 12
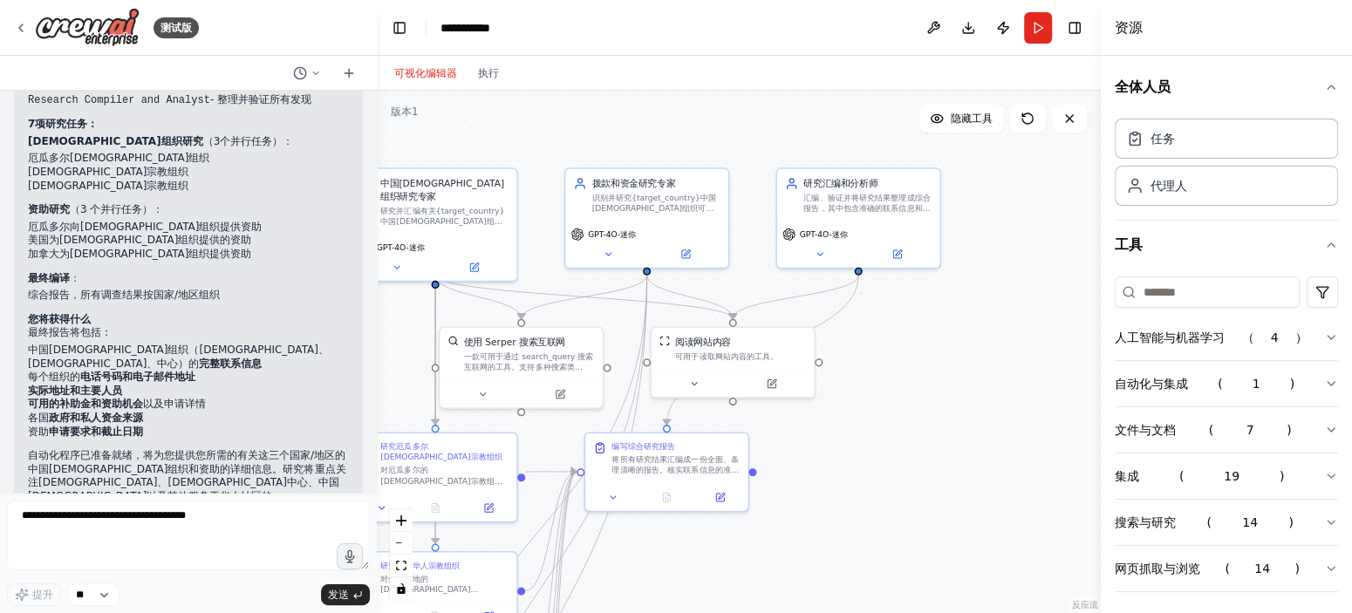
click at [449, 69] on font "可视化编辑器" at bounding box center [425, 73] width 63 height 12
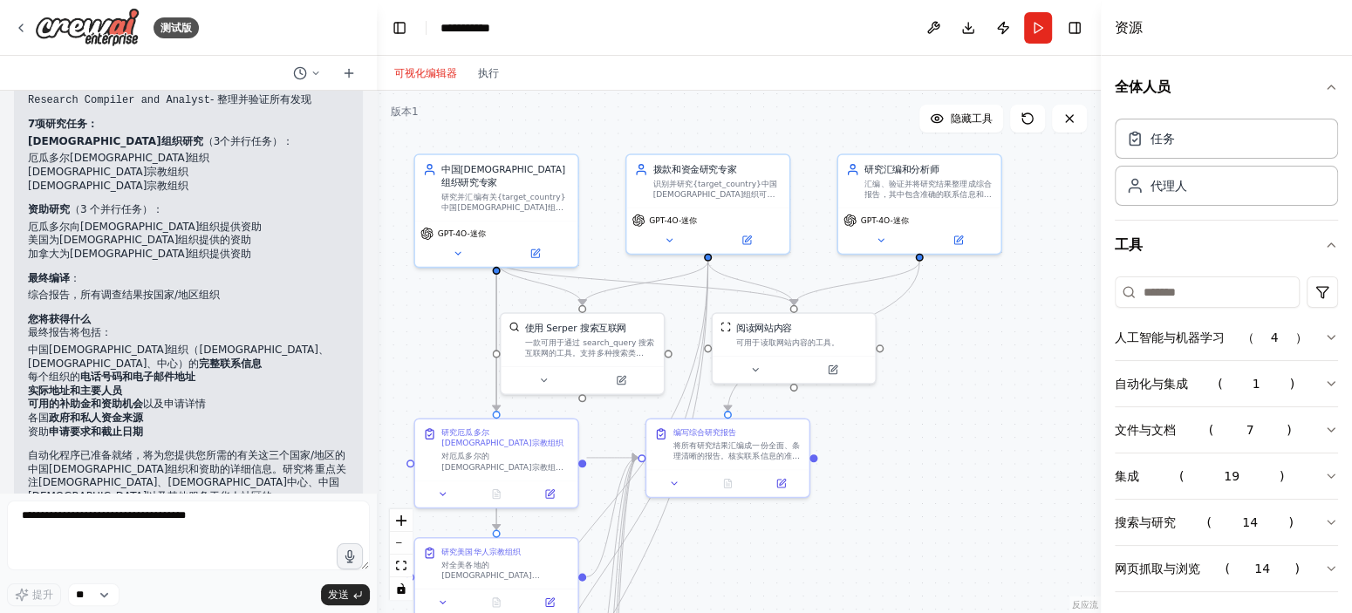
drag, startPoint x: 896, startPoint y: 360, endPoint x: 949, endPoint y: 346, distance: 55.0
click at [949, 346] on div ".deletable-edge-delete-btn { width: 20px; height: 20px; border: 0px solid #ffff…" at bounding box center [739, 352] width 724 height 523
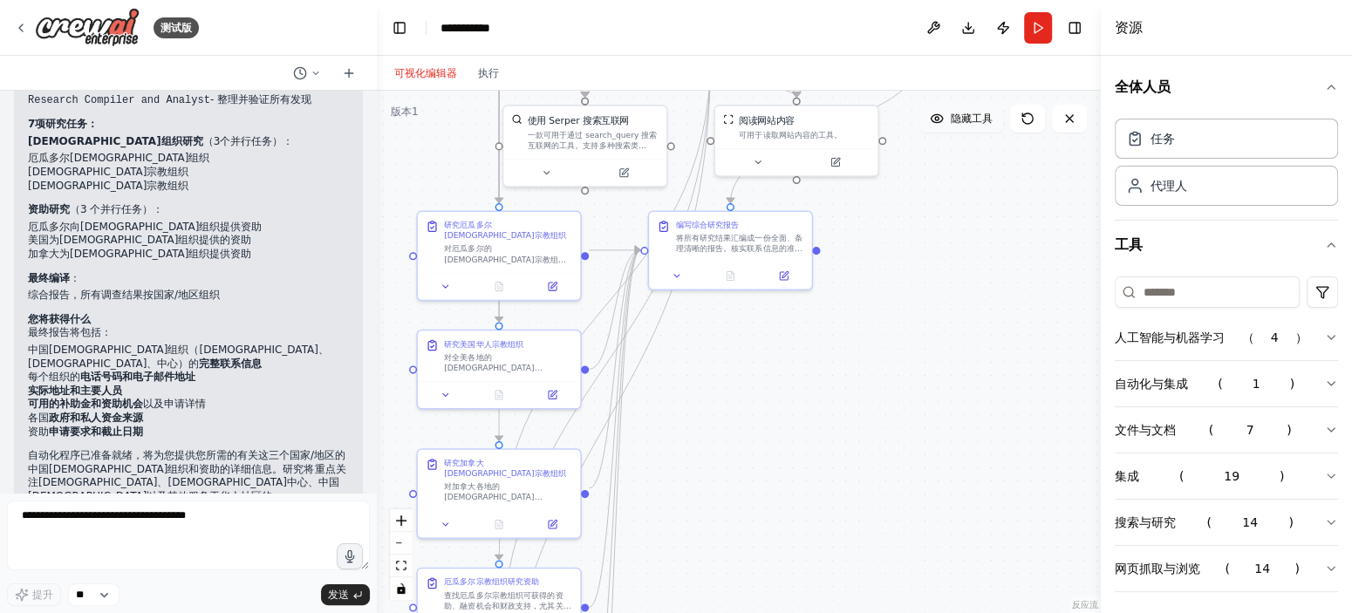
drag, startPoint x: 982, startPoint y: 396, endPoint x: 976, endPoint y: 131, distance: 265.3
click at [976, 133] on div ".deletable-edge-delete-btn { width: 20px; height: 20px; border: 0px solid #ffff…" at bounding box center [739, 352] width 724 height 523
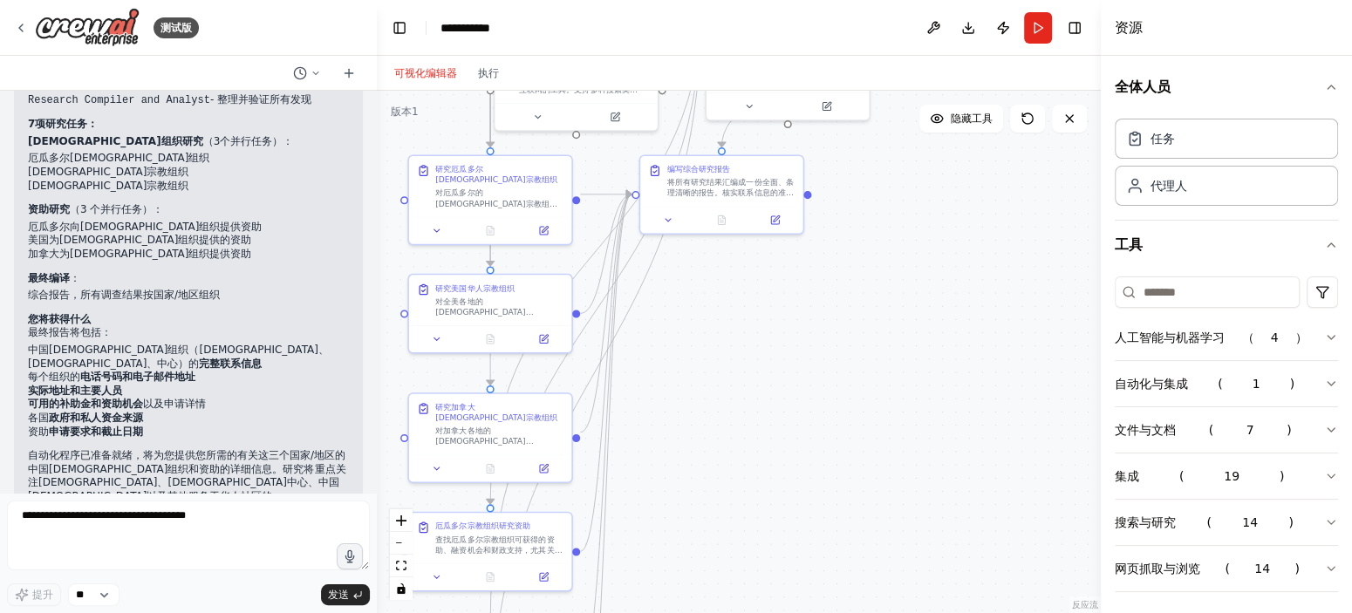
drag, startPoint x: 643, startPoint y: 321, endPoint x: 669, endPoint y: 78, distance: 244.9
click at [669, 91] on div ".deletable-edge-delete-btn { width: 20px; height: 20px; border: 0px solid #ffff…" at bounding box center [739, 352] width 724 height 523
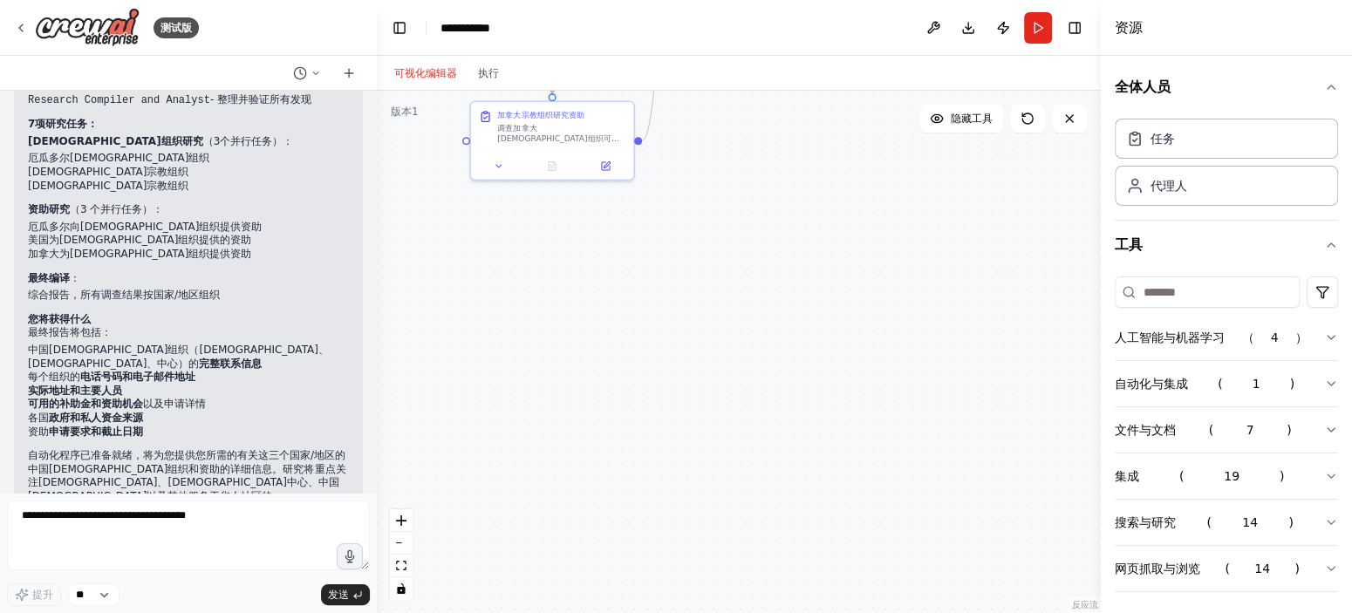
drag, startPoint x: 842, startPoint y: 312, endPoint x: 840, endPoint y: 80, distance: 232.1
click at [842, 80] on div "可视化编辑器 执行 版本 1 隐藏工具 .deletable-edge-delete-btn { width: 20px; height: 20px; bor…" at bounding box center [739, 335] width 724 height 558
drag, startPoint x: 804, startPoint y: 212, endPoint x: 783, endPoint y: 484, distance: 273.0
click at [783, 484] on div ".deletable-edge-delete-btn { width: 20px; height: 20px; border: 0px solid #ffff…" at bounding box center [739, 352] width 724 height 523
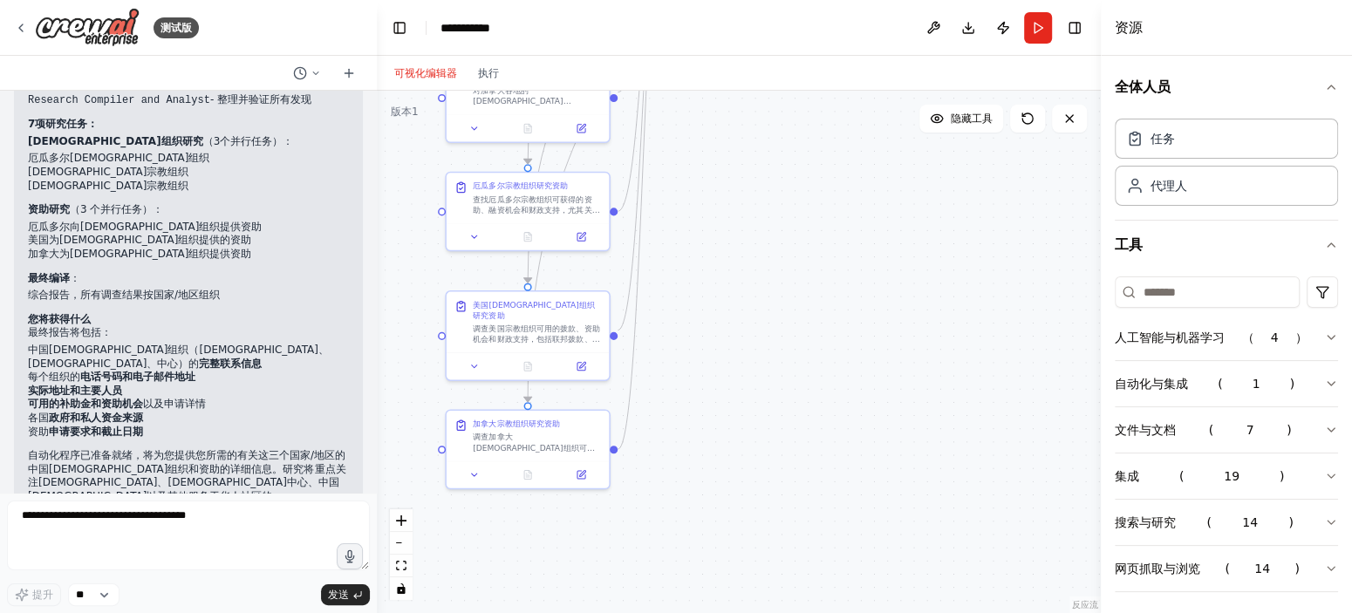
drag, startPoint x: 885, startPoint y: 203, endPoint x: 998, endPoint y: 7, distance: 226.7
click at [888, 284] on div ".deletable-edge-delete-btn { width: 20px; height: 20px; border: 0px solid #ffff…" at bounding box center [739, 352] width 724 height 523
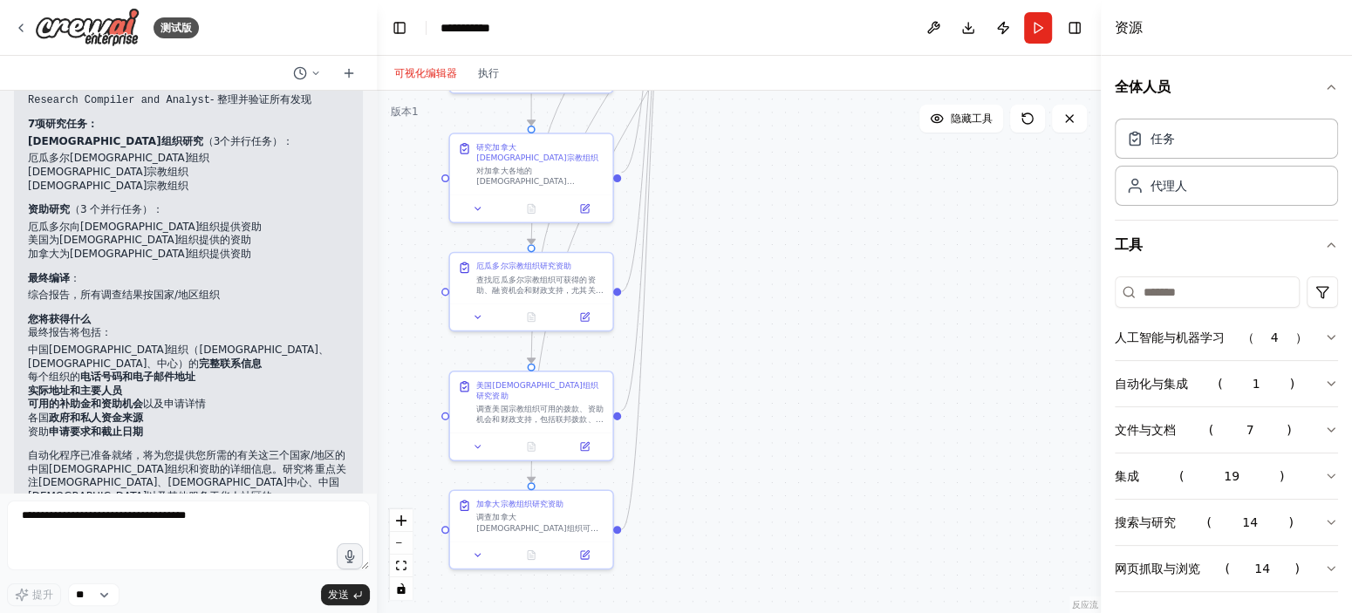
click at [782, 379] on div ".deletable-edge-delete-btn { width: 20px; height: 20px; border: 0px solid #ffff…" at bounding box center [739, 352] width 724 height 523
